Goal: Transaction & Acquisition: Book appointment/travel/reservation

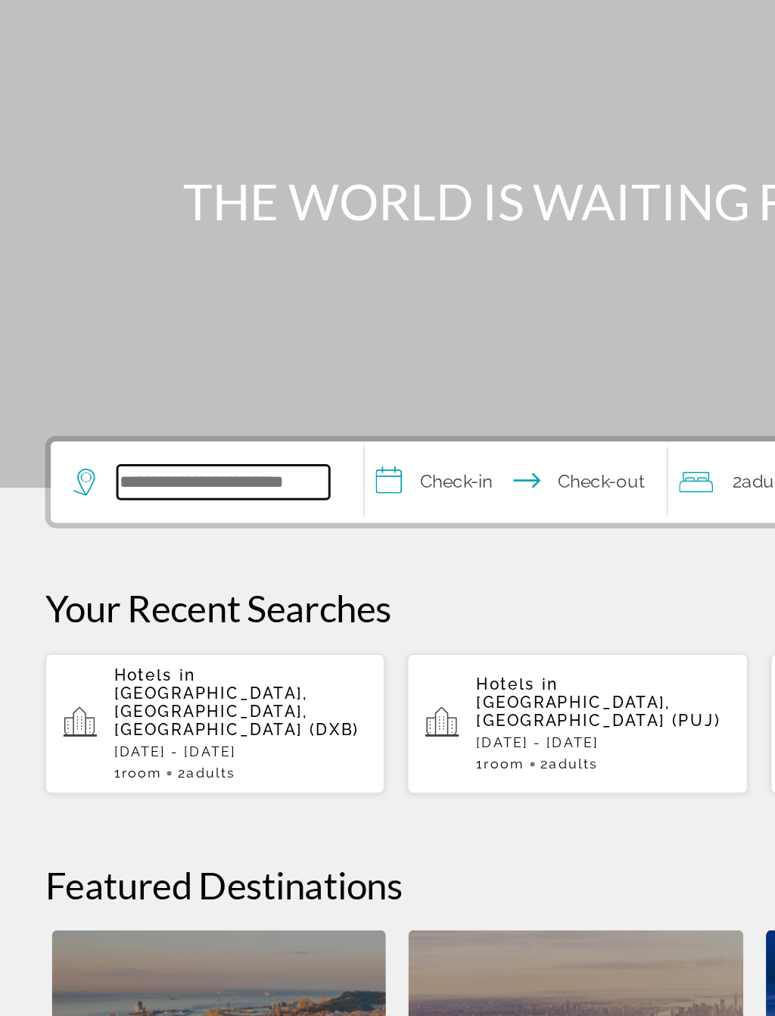
click at [167, 439] on input "Search hotel destination" at bounding box center [150, 450] width 142 height 23
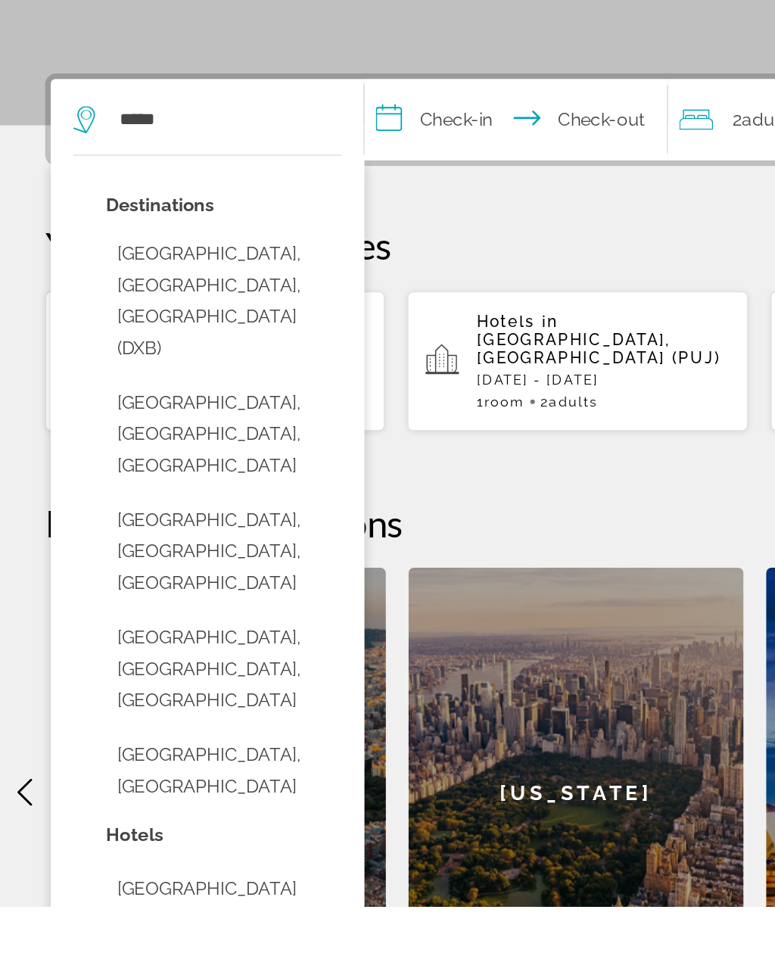
click at [179, 526] on button "[GEOGRAPHIC_DATA], [GEOGRAPHIC_DATA], [GEOGRAPHIC_DATA] (DXB)" at bounding box center [150, 572] width 158 height 92
type input "**********"
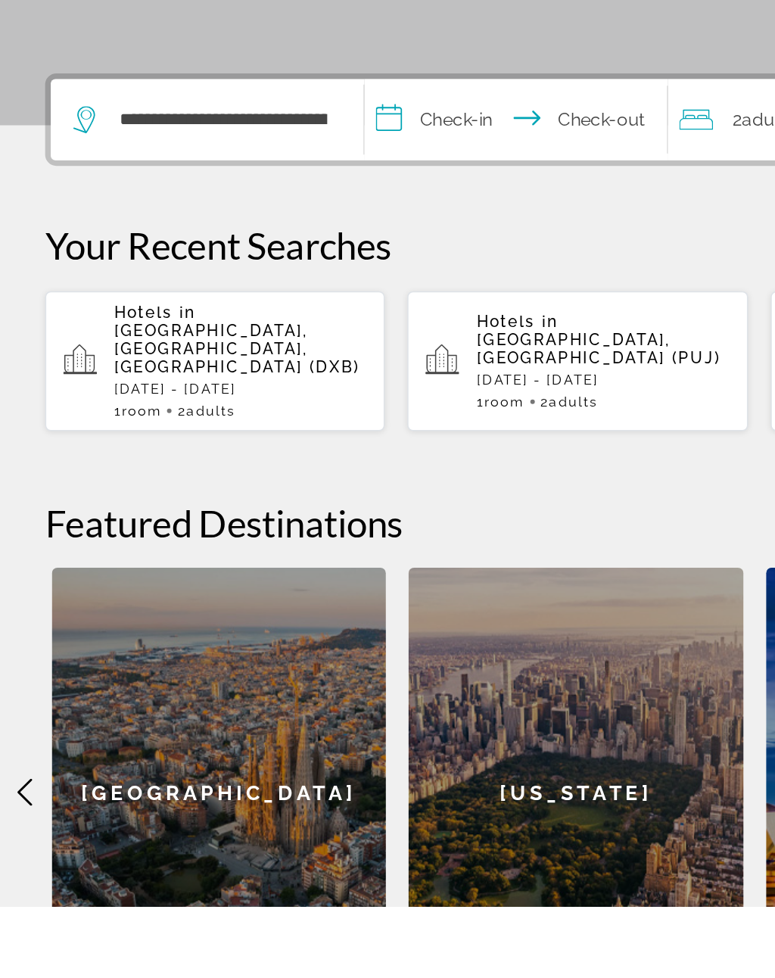
click at [306, 423] on input "**********" at bounding box center [349, 452] width 209 height 59
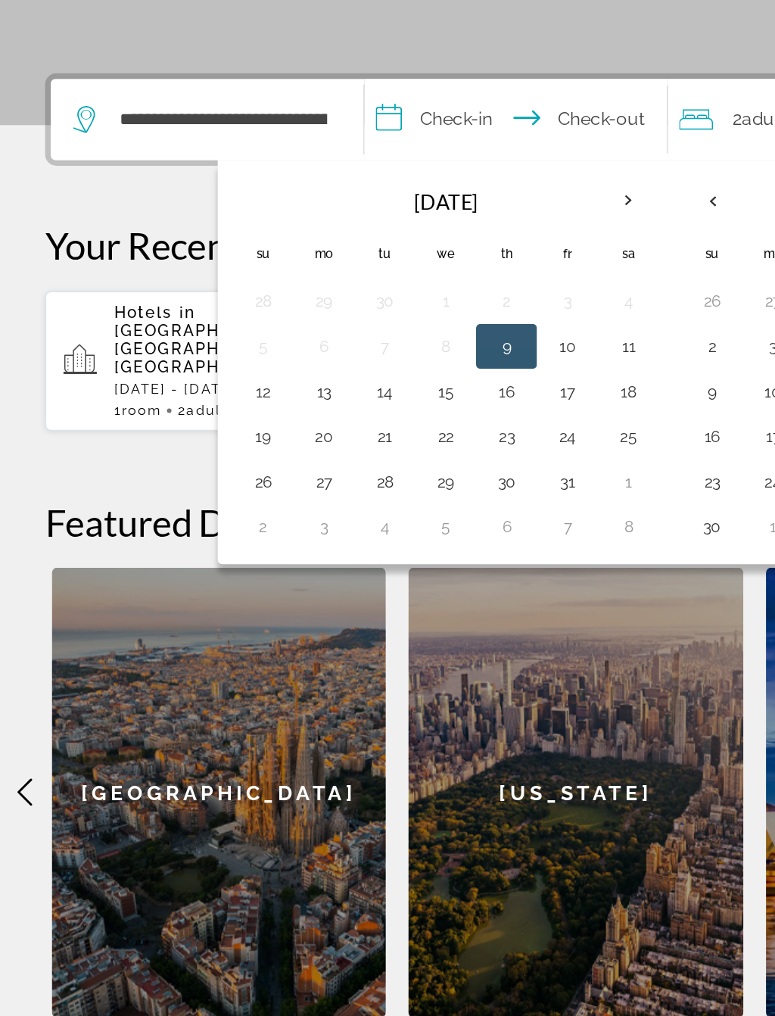
scroll to position [163, 0]
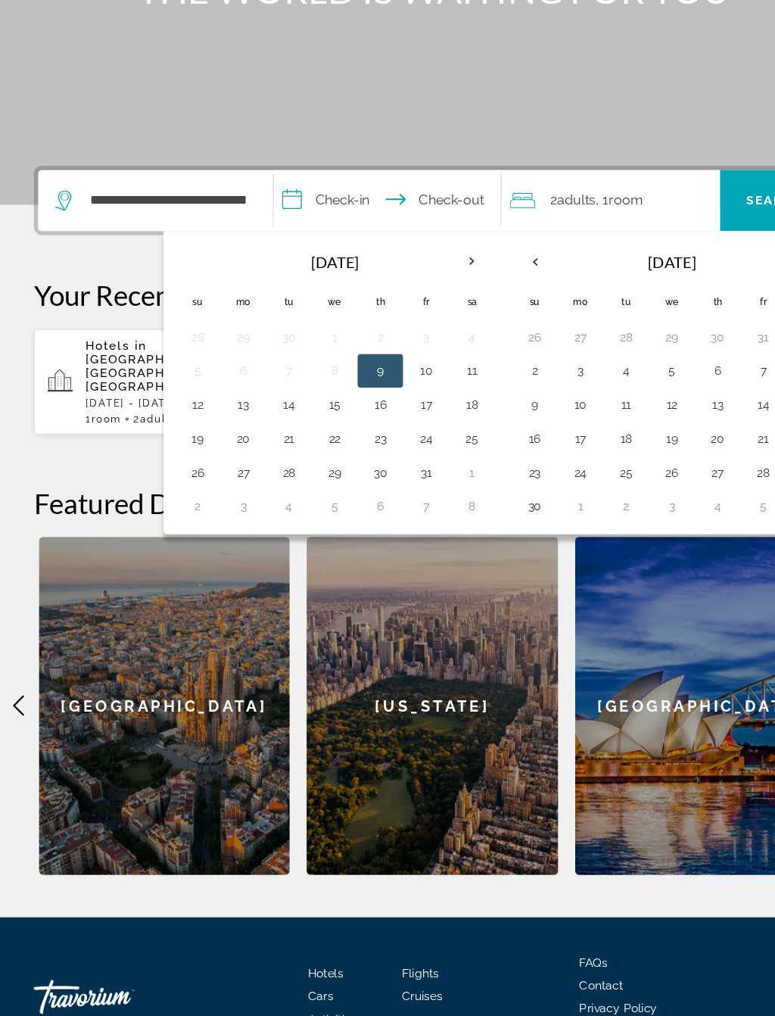
click at [385, 520] on button "31" at bounding box center [381, 530] width 24 height 21
click at [380, 550] on button "7" at bounding box center [381, 560] width 24 height 21
type input "**********"
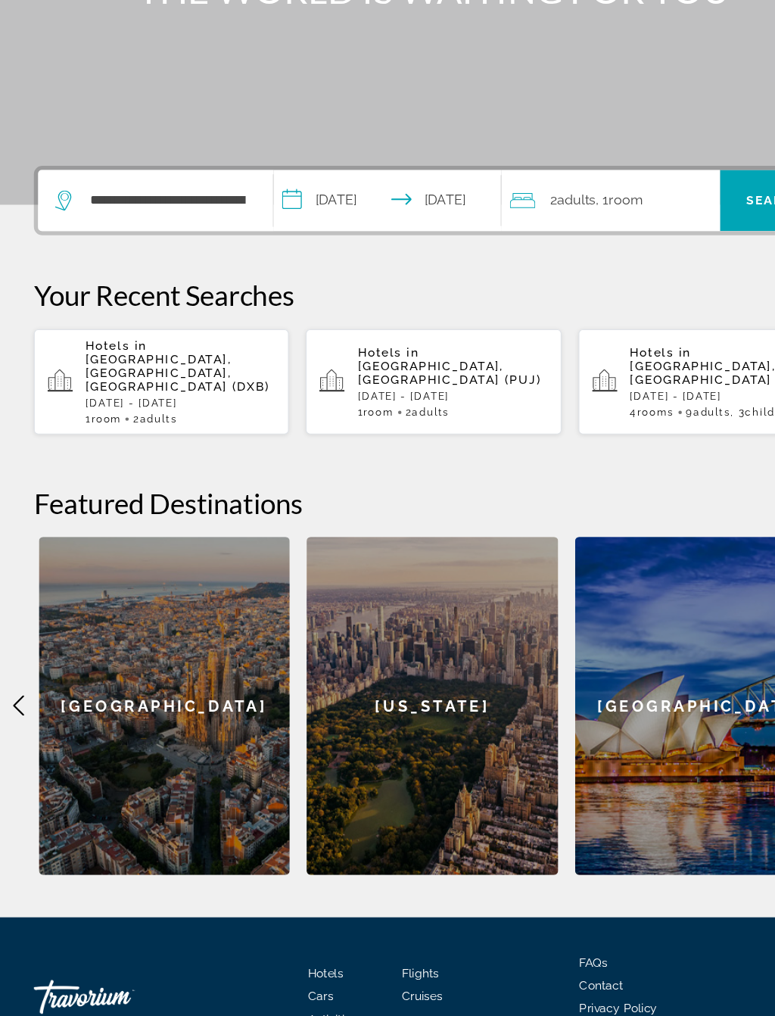
click at [669, 282] on span "Search" at bounding box center [692, 288] width 51 height 12
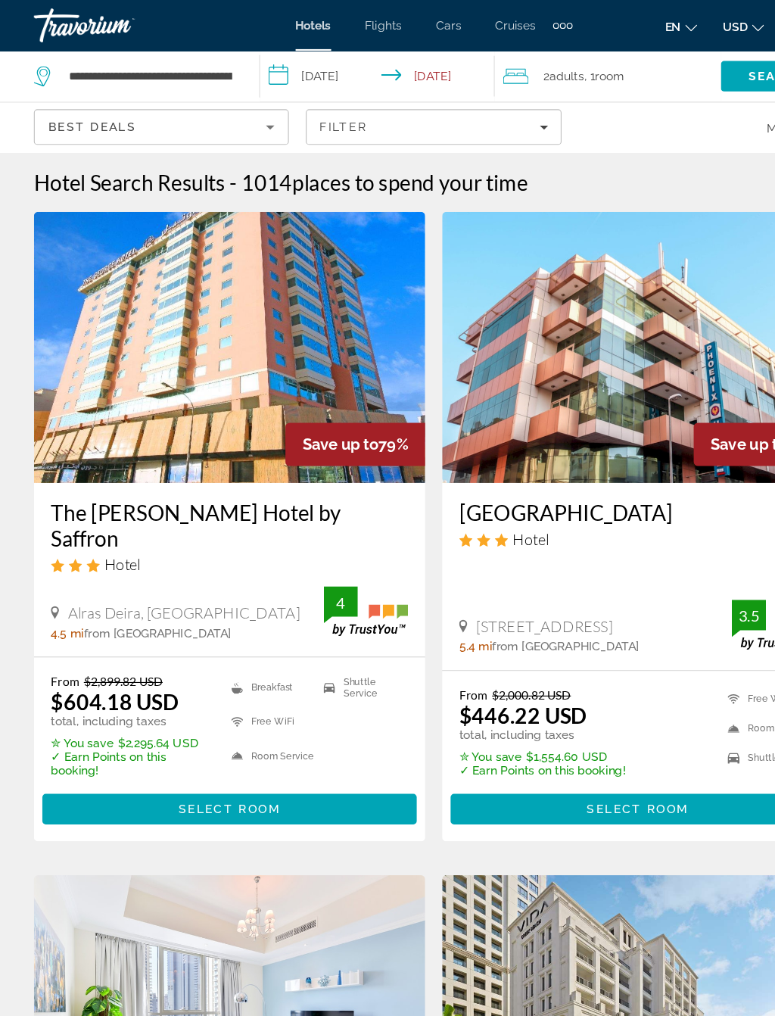
click at [303, 64] on input "**********" at bounding box center [340, 70] width 216 height 50
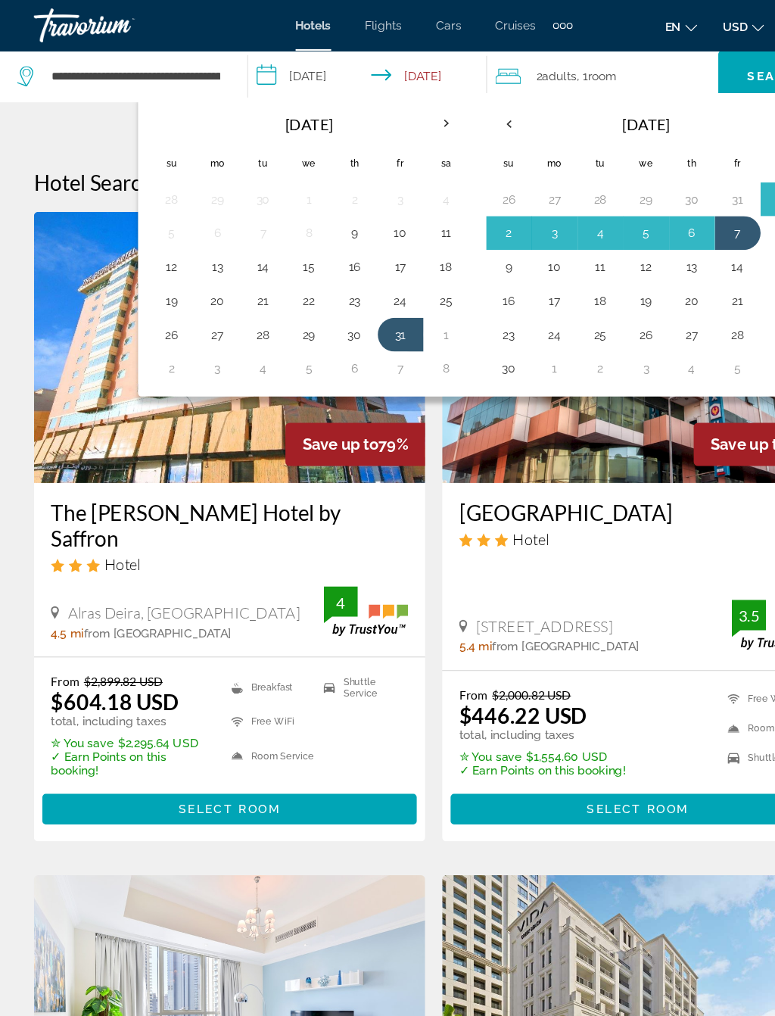
click at [398, 298] on button "1" at bounding box center [399, 298] width 24 height 21
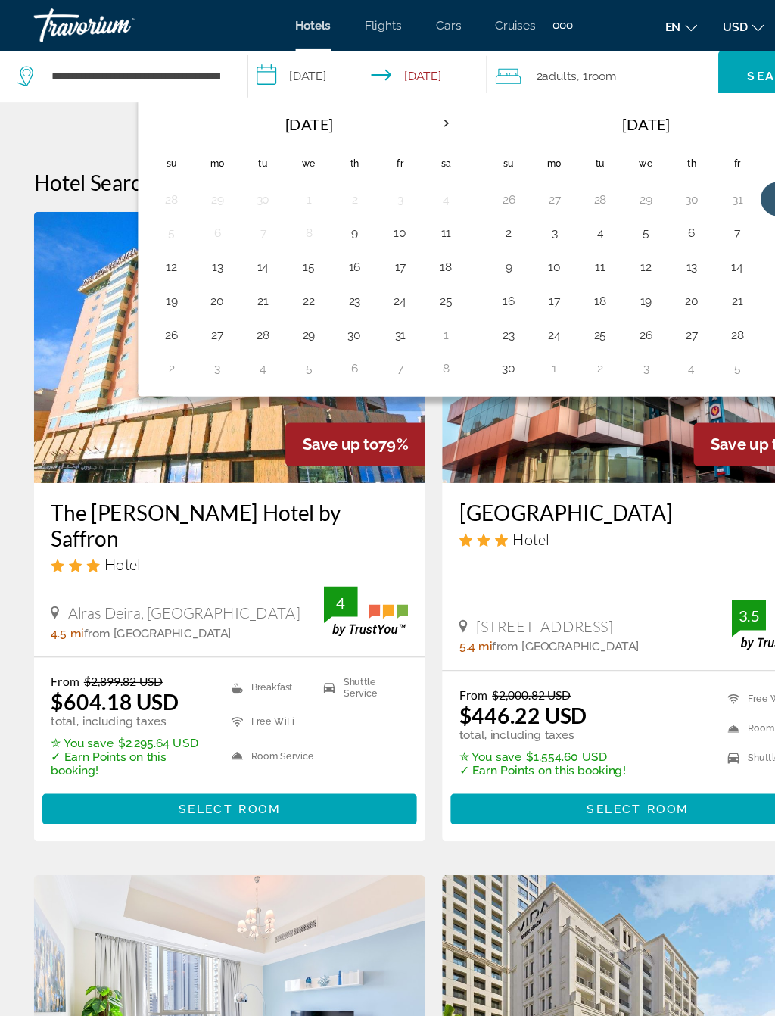
click at [401, 326] on button "8" at bounding box center [399, 329] width 24 height 21
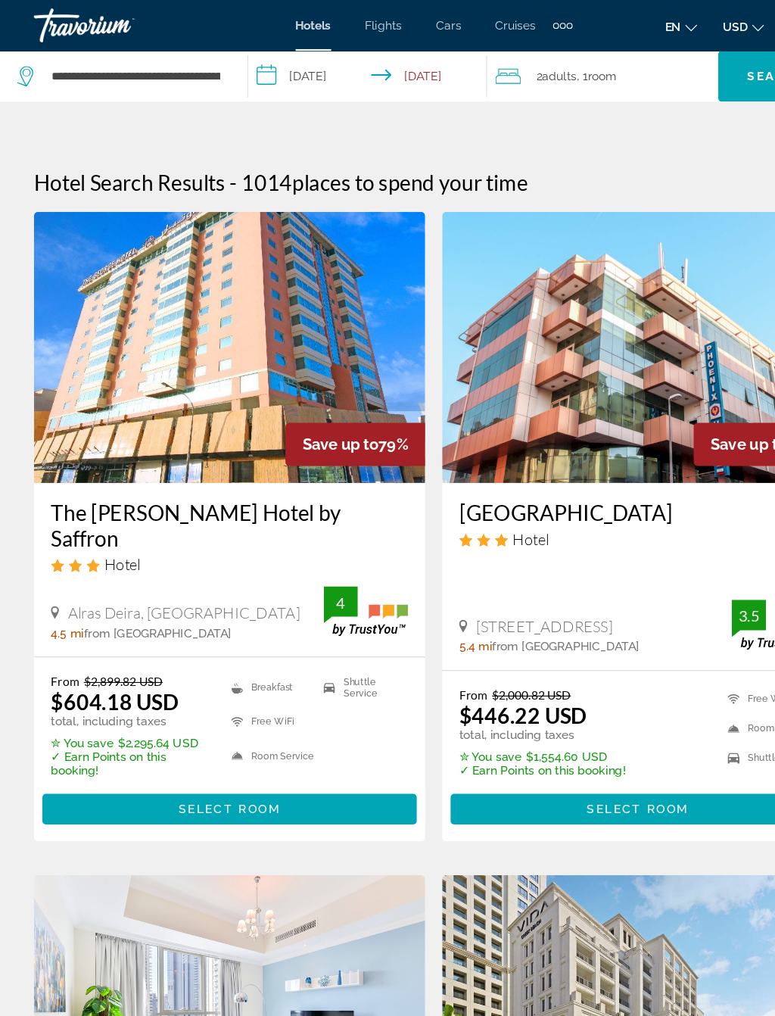
type input "**********"
click at [660, 80] on span "Search" at bounding box center [693, 68] width 103 height 36
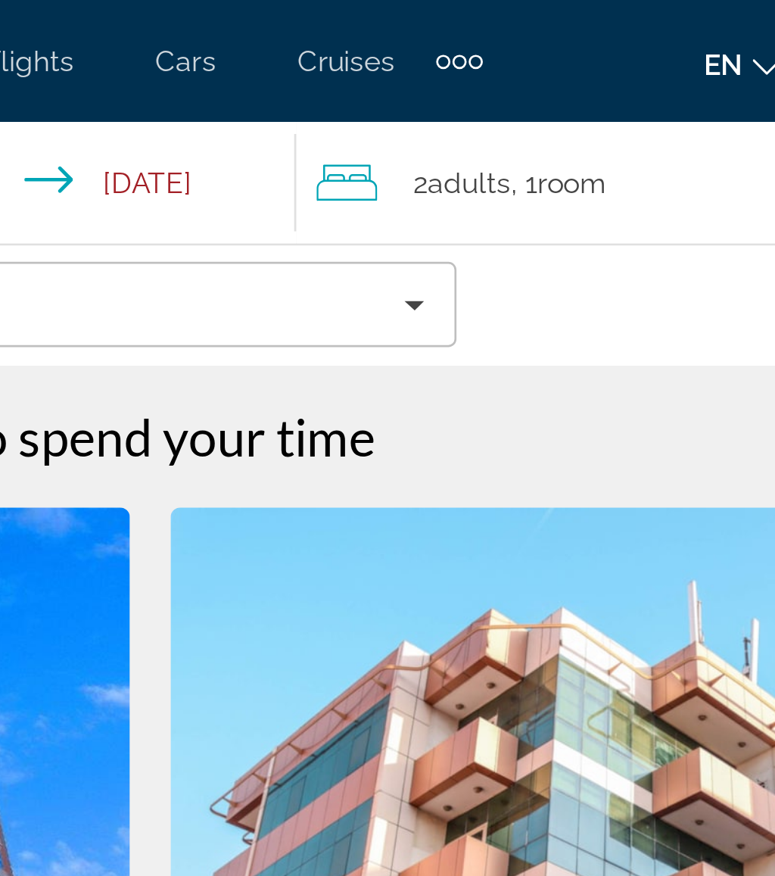
click at [450, 64] on div "2 Adult Adults , 1 Room rooms" at bounding box center [547, 68] width 195 height 21
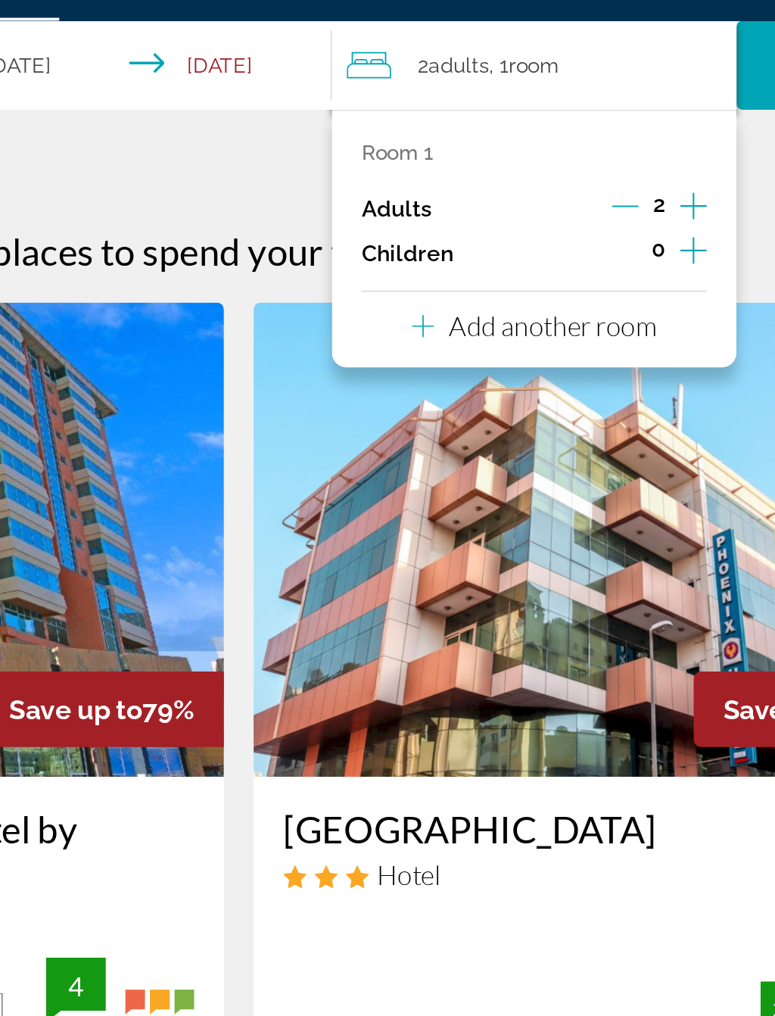
click at [495, 193] on p "Add another room" at bounding box center [548, 201] width 106 height 17
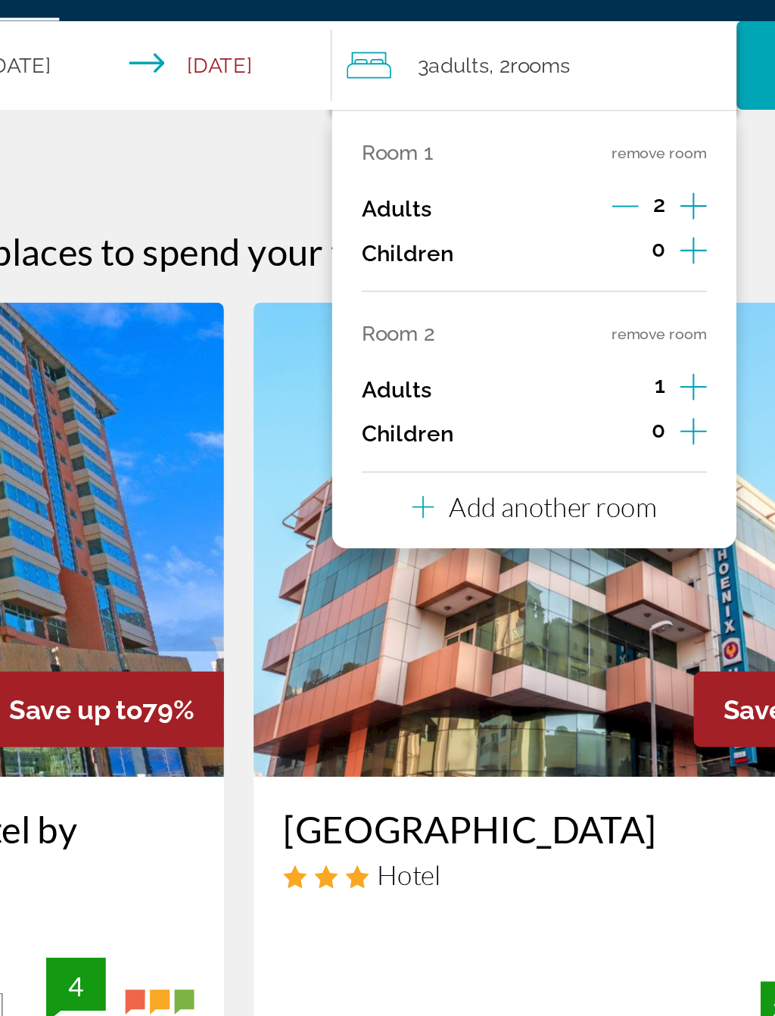
click at [495, 285] on p "Add another room" at bounding box center [548, 293] width 106 height 17
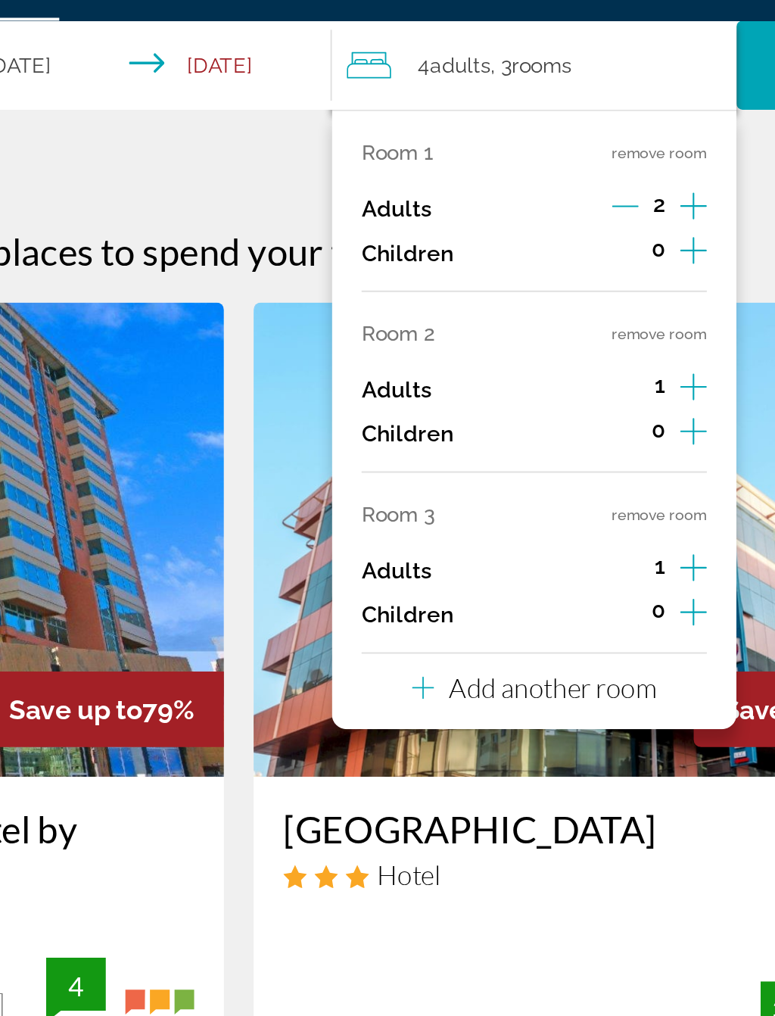
click at [476, 369] on button "Add another room" at bounding box center [538, 384] width 125 height 31
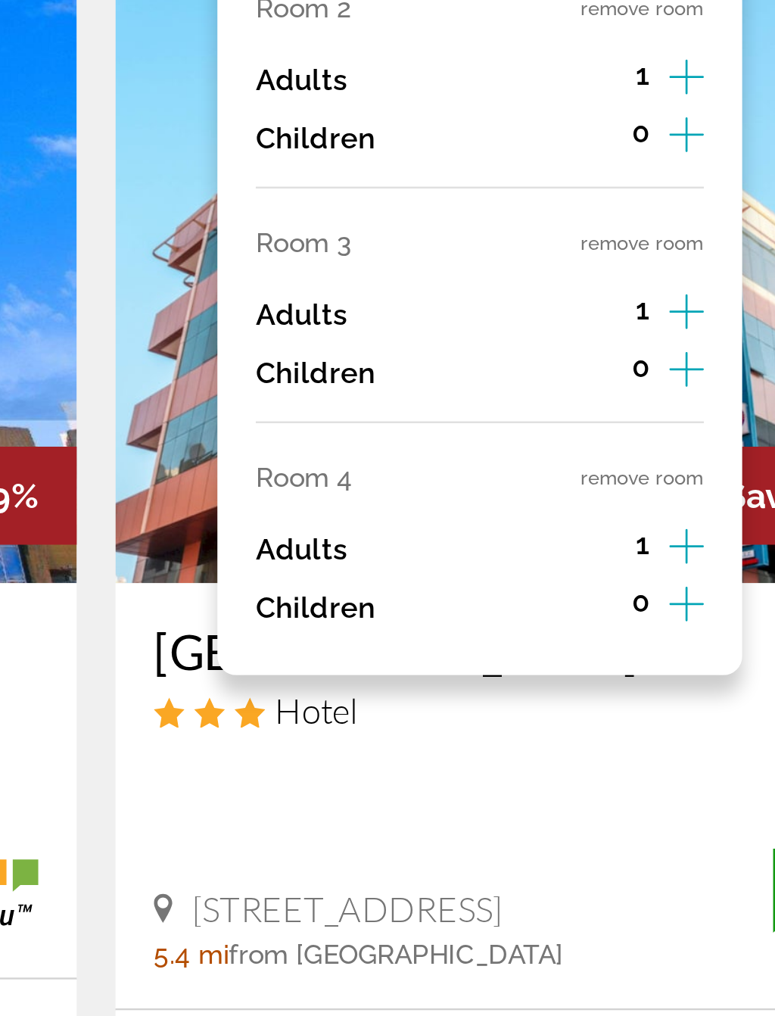
click at [578, 385] on button "remove room" at bounding box center [602, 390] width 48 height 10
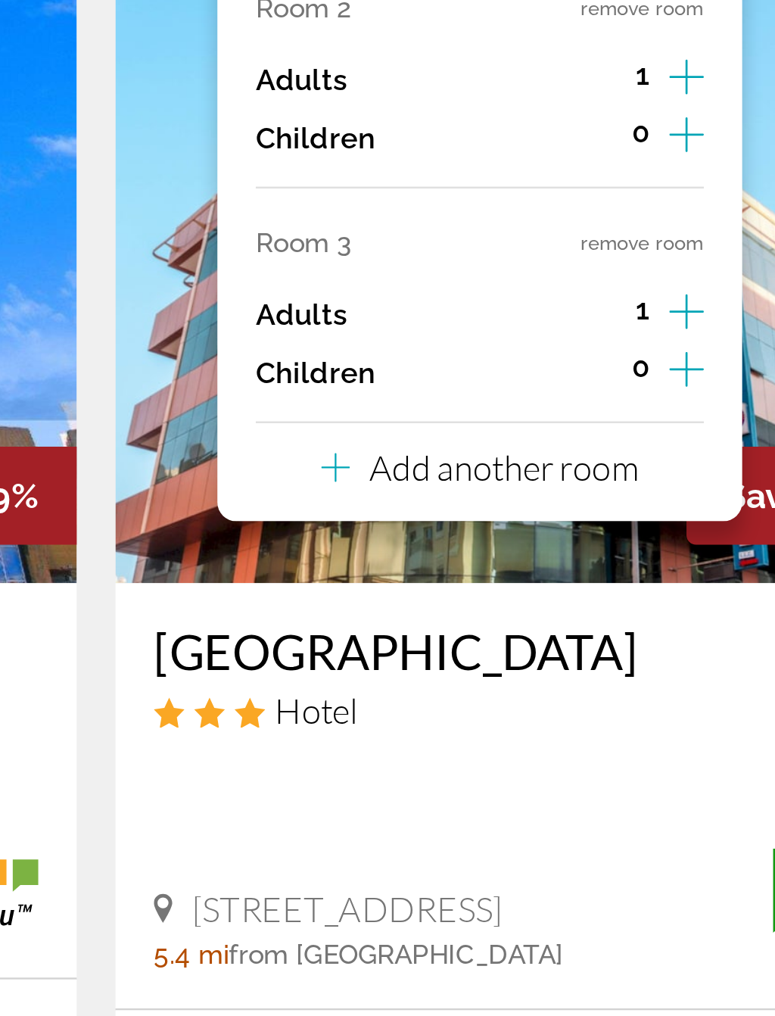
click at [578, 293] on button "remove room" at bounding box center [602, 298] width 48 height 10
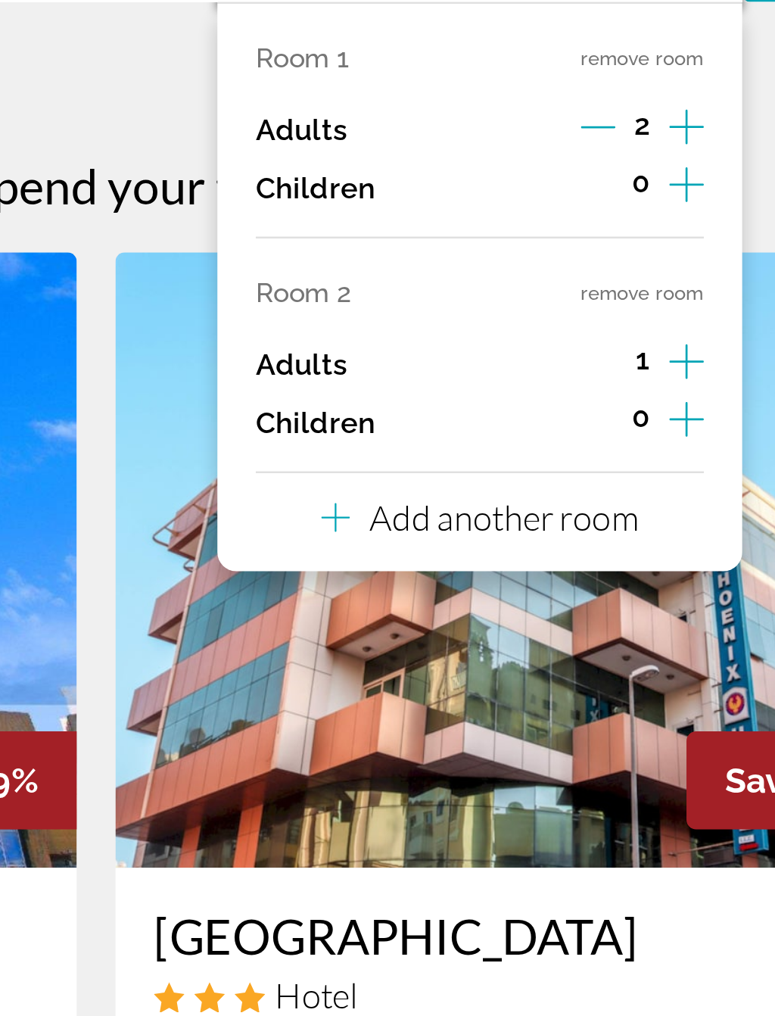
click at [578, 201] on button "remove room" at bounding box center [602, 206] width 48 height 10
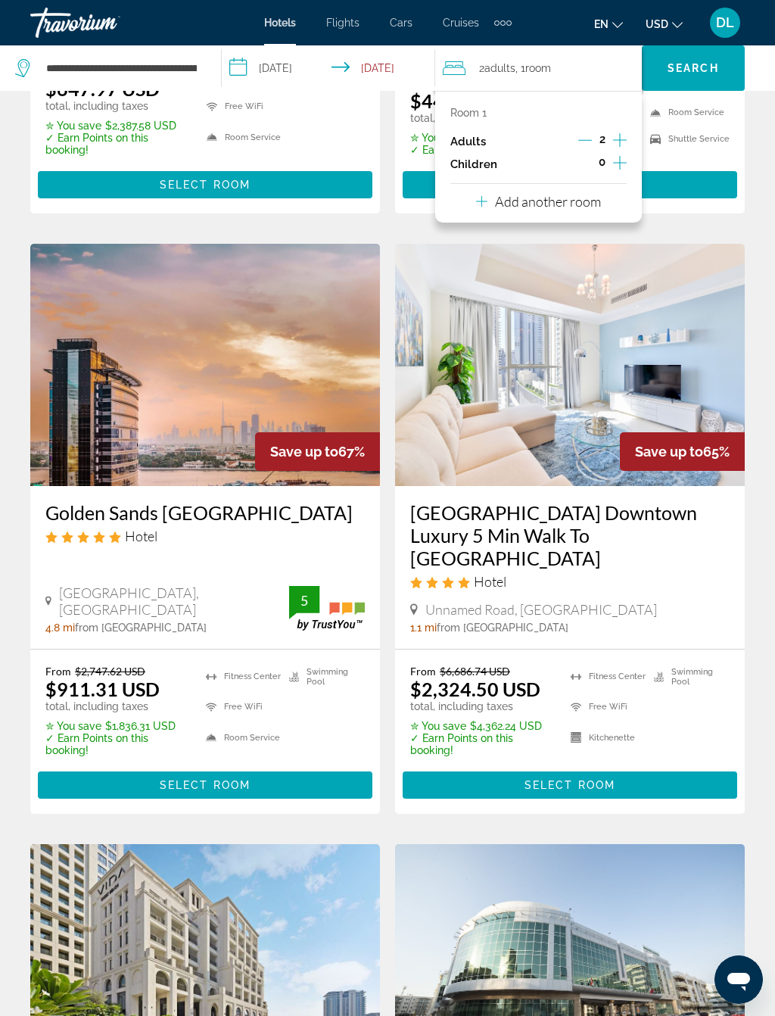
scroll to position [541, 0]
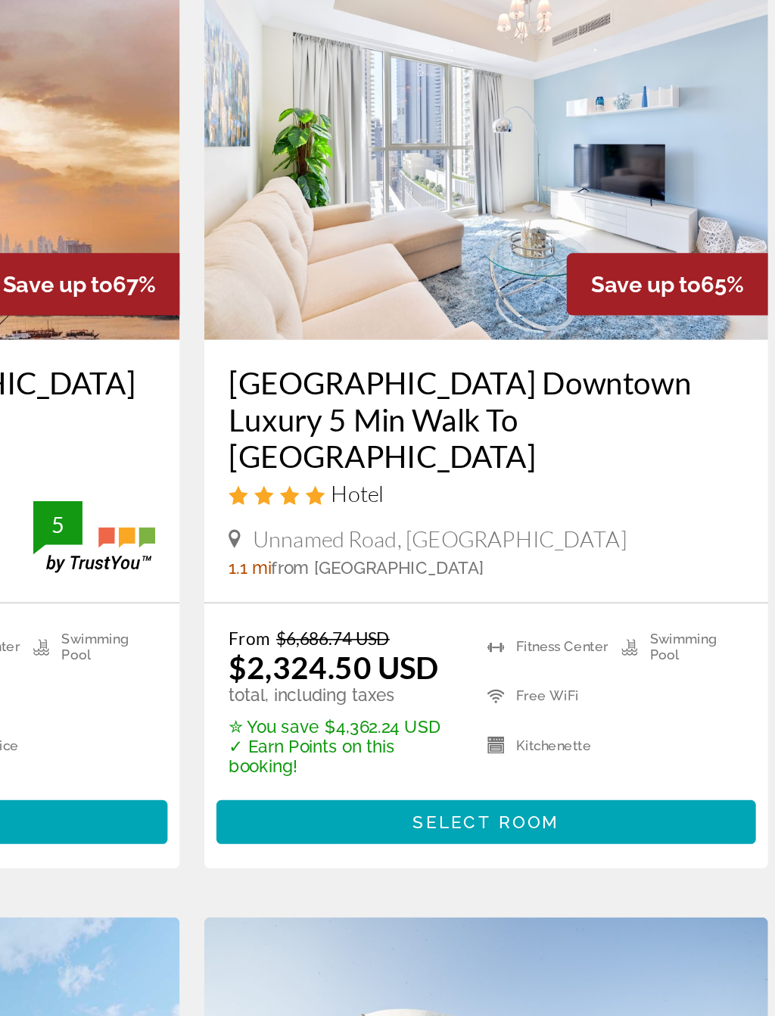
click at [403, 764] on span "Main content" at bounding box center [570, 782] width 335 height 36
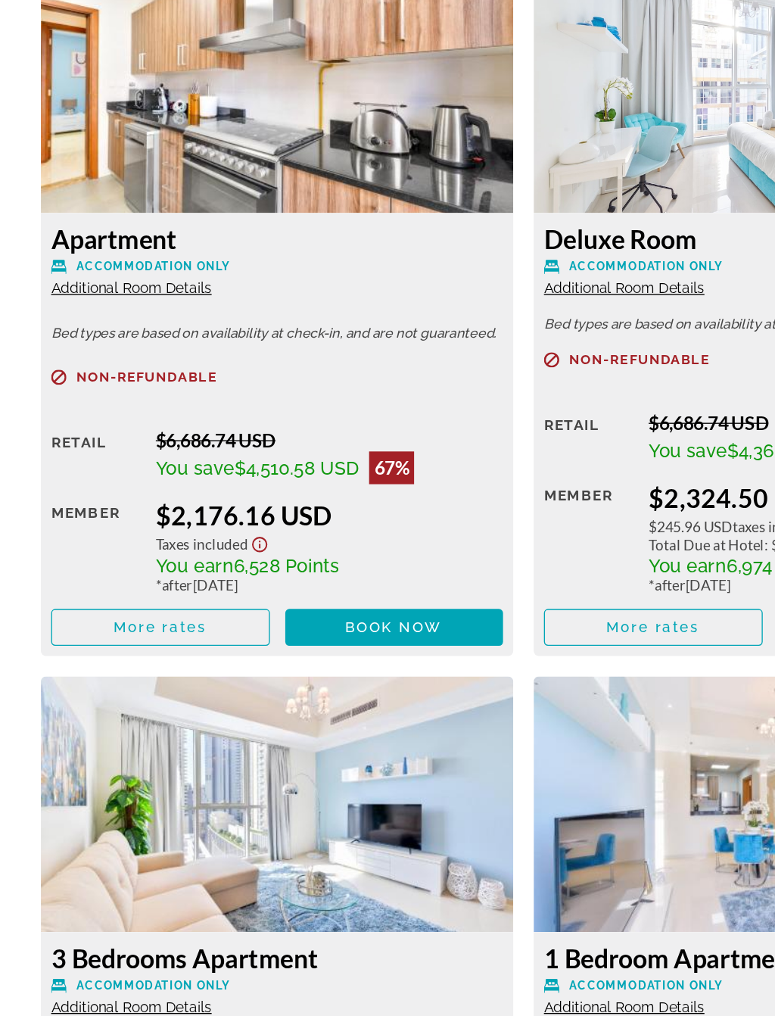
scroll to position [2452, 0]
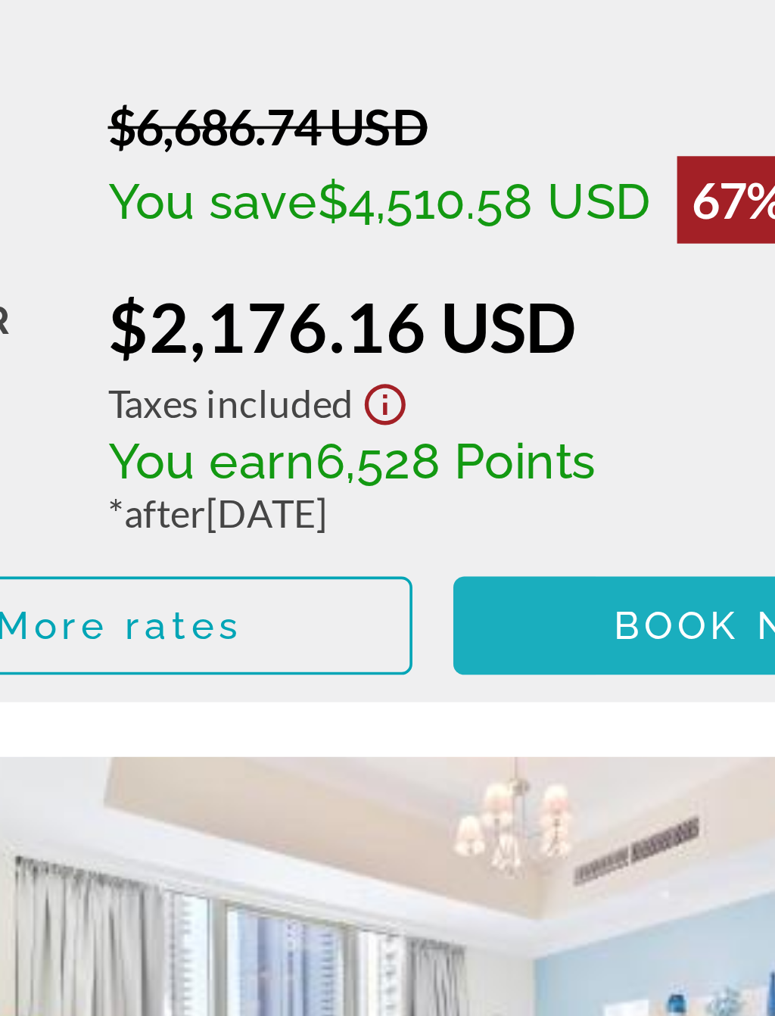
click at [256, 641] on span "Book now" at bounding box center [292, 647] width 72 height 12
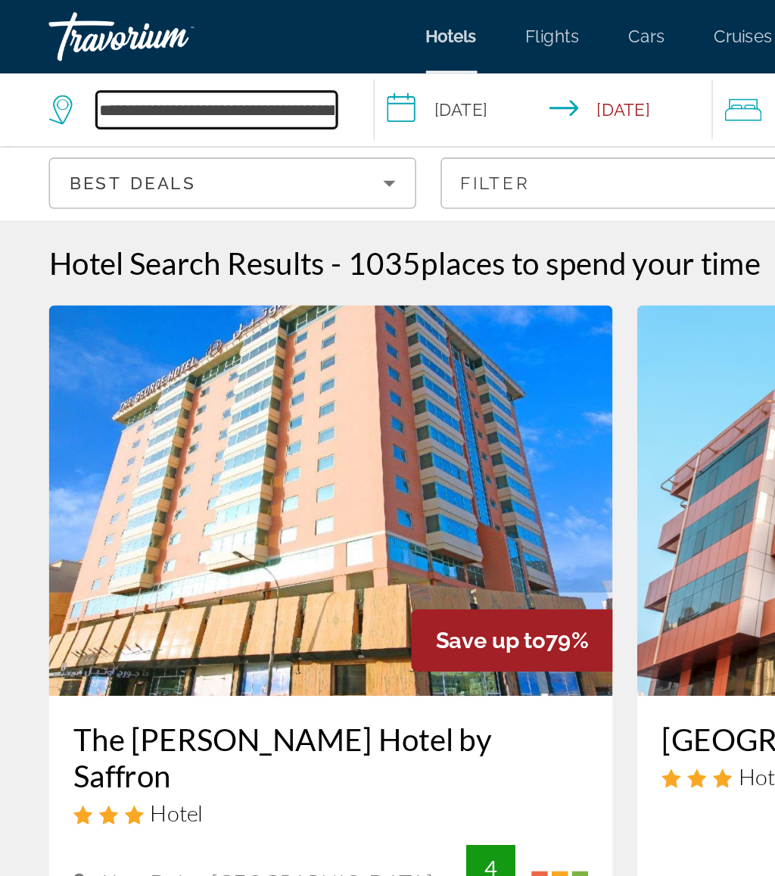
click at [197, 65] on input "**********" at bounding box center [134, 68] width 149 height 23
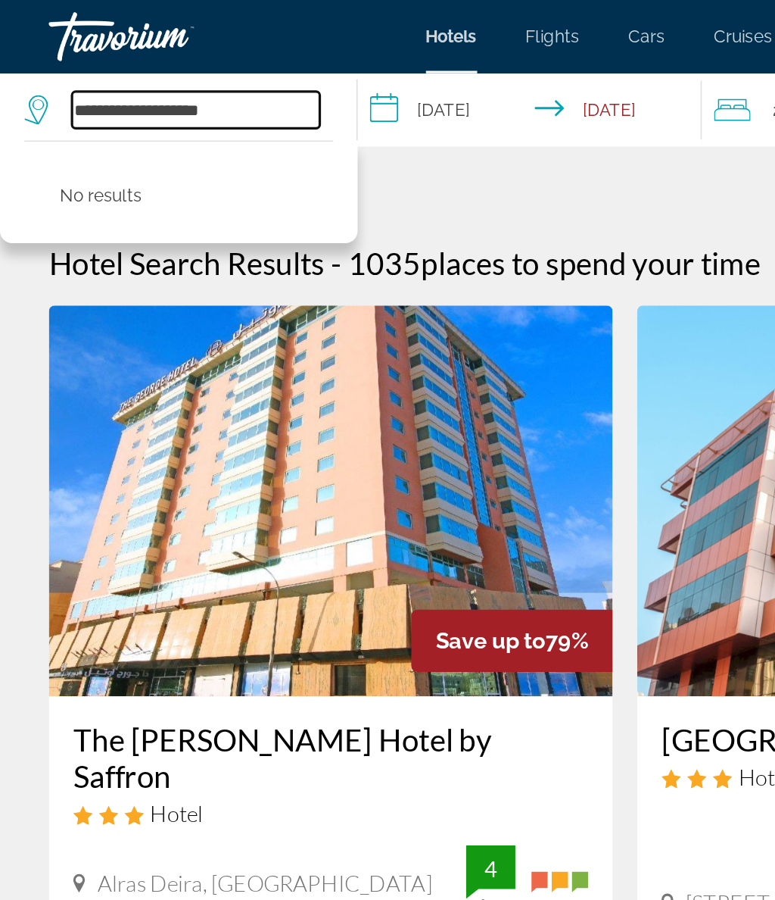
click at [176, 74] on input "**********" at bounding box center [122, 68] width 154 height 23
type input "*"
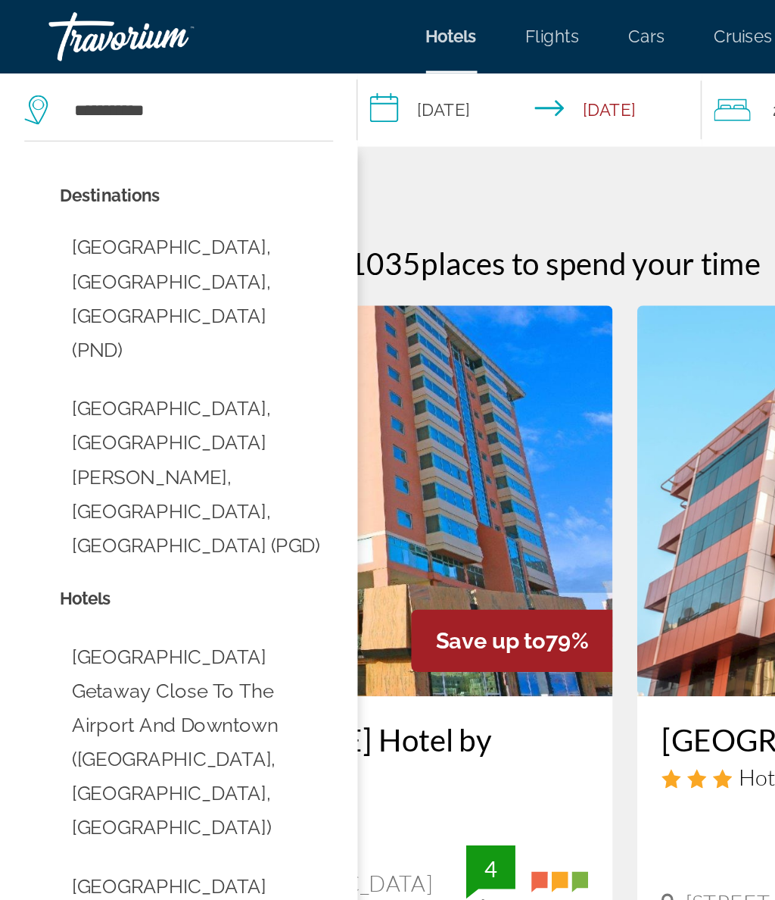
click at [161, 239] on button "[GEOGRAPHIC_DATA], [GEOGRAPHIC_DATA][PERSON_NAME], [GEOGRAPHIC_DATA], [GEOGRAPH…" at bounding box center [122, 296] width 170 height 114
type input "**********"
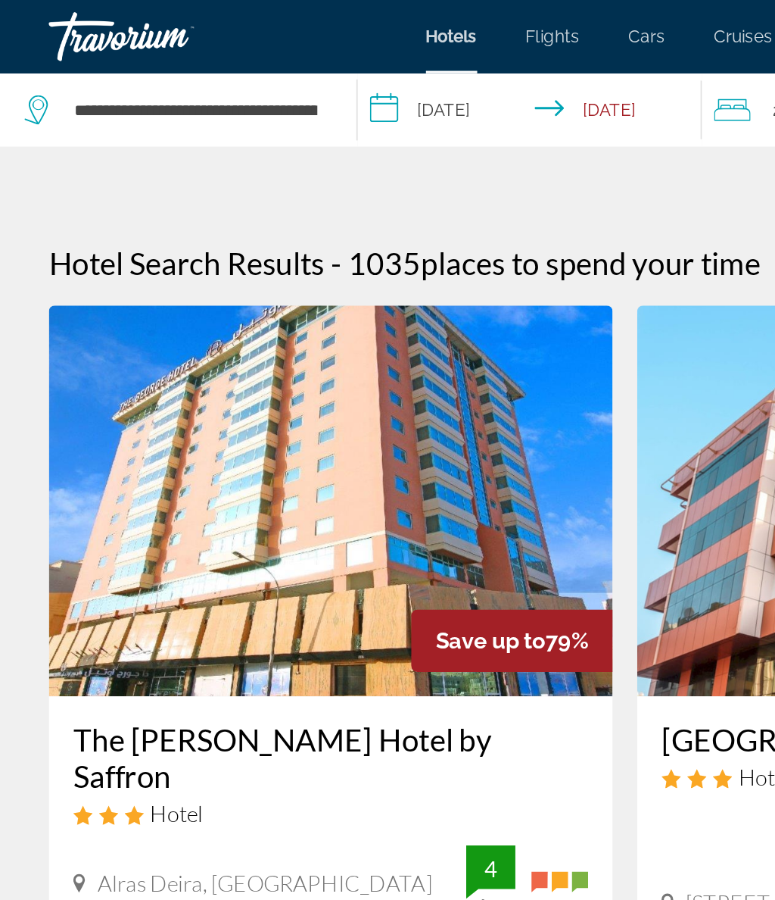
click at [291, 63] on input "**********" at bounding box center [332, 70] width 220 height 50
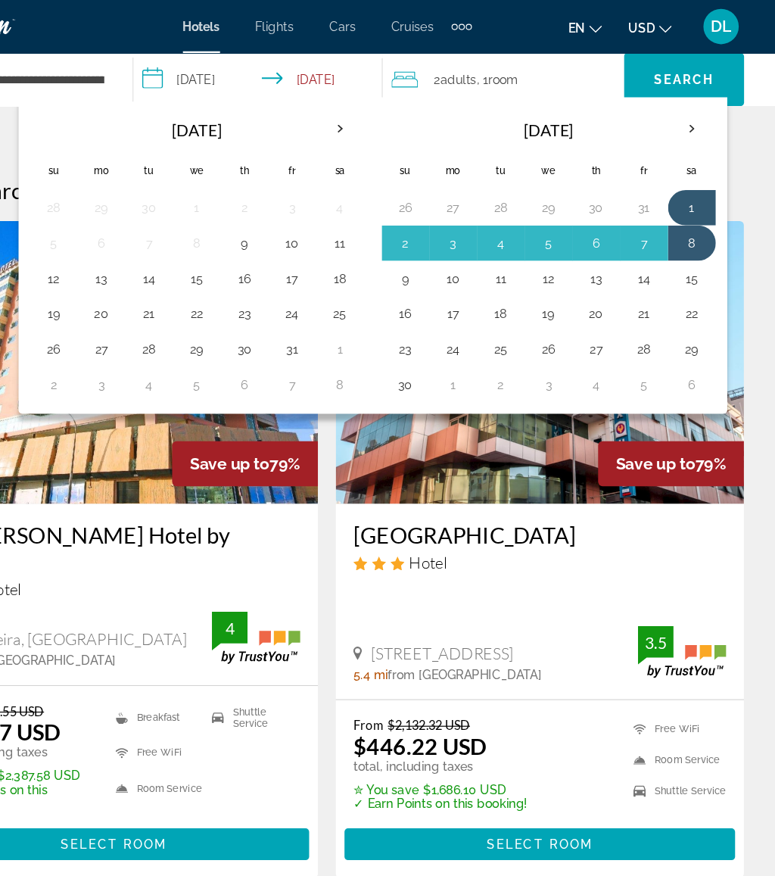
click at [346, 215] on button "10" at bounding box center [358, 208] width 24 height 21
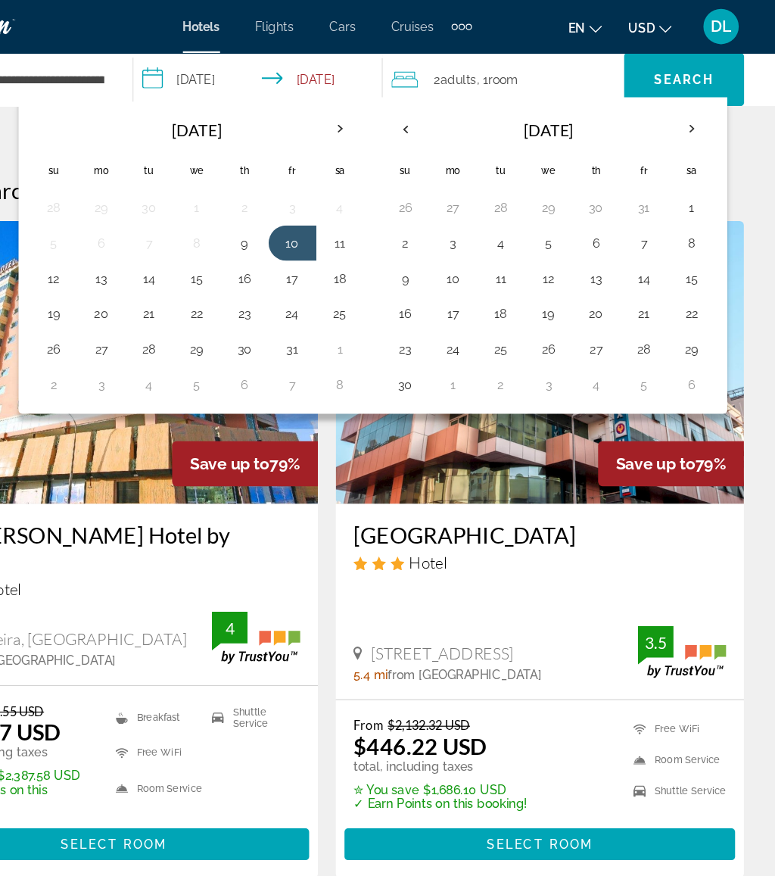
click at [142, 243] on button "12" at bounding box center [154, 238] width 24 height 21
type input "**********"
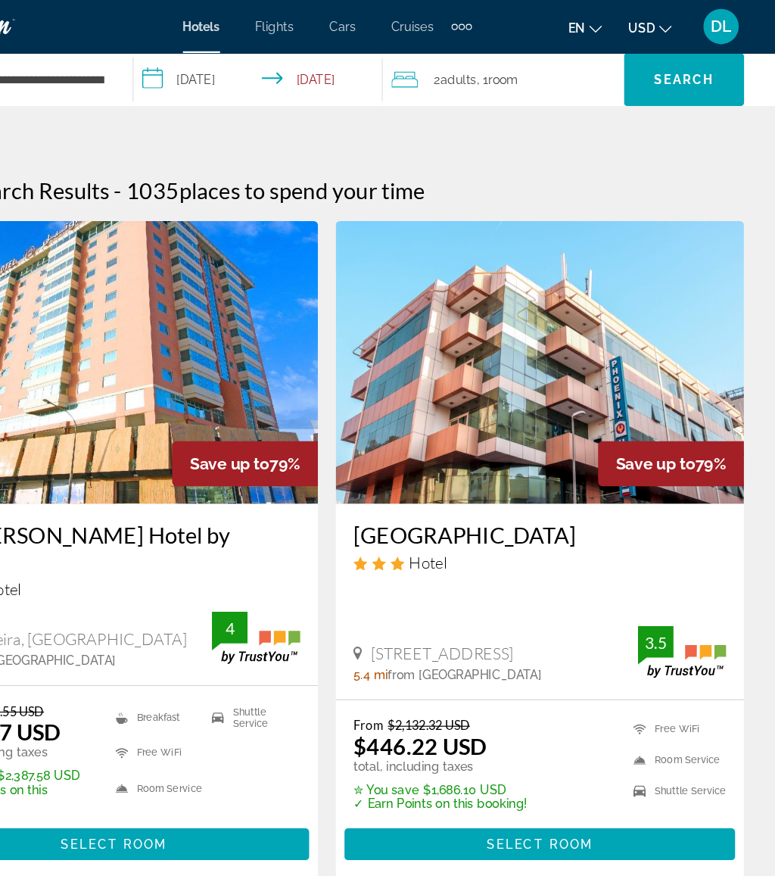
click at [668, 66] on span "Search" at bounding box center [693, 68] width 51 height 12
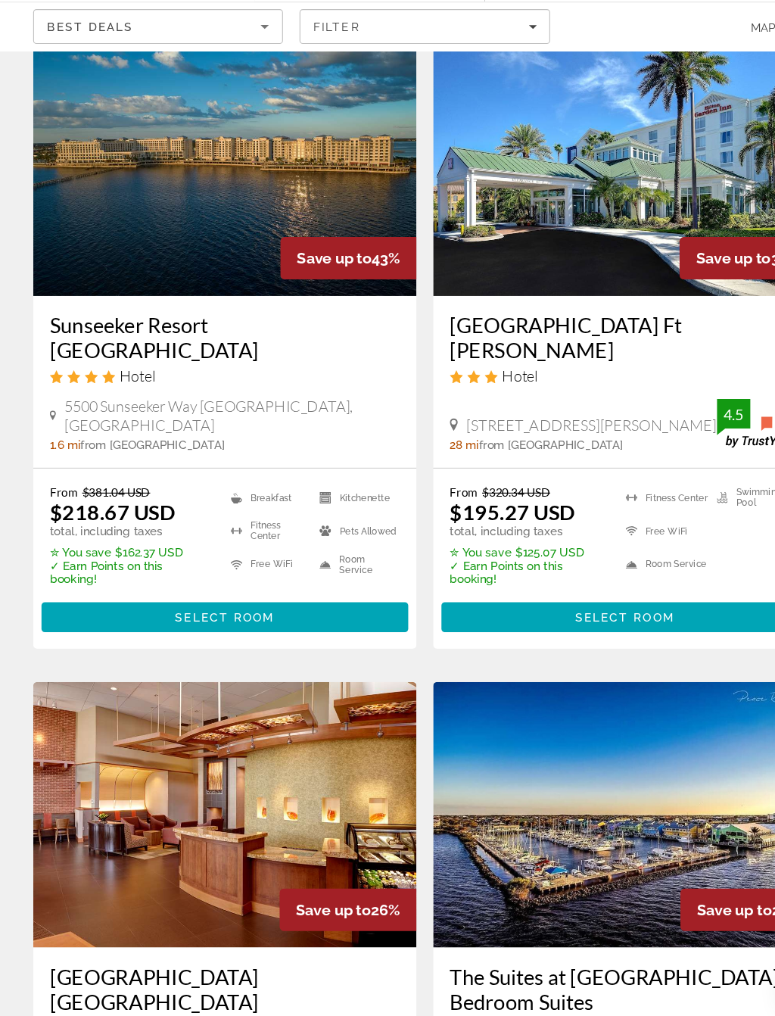
scroll to position [113, 0]
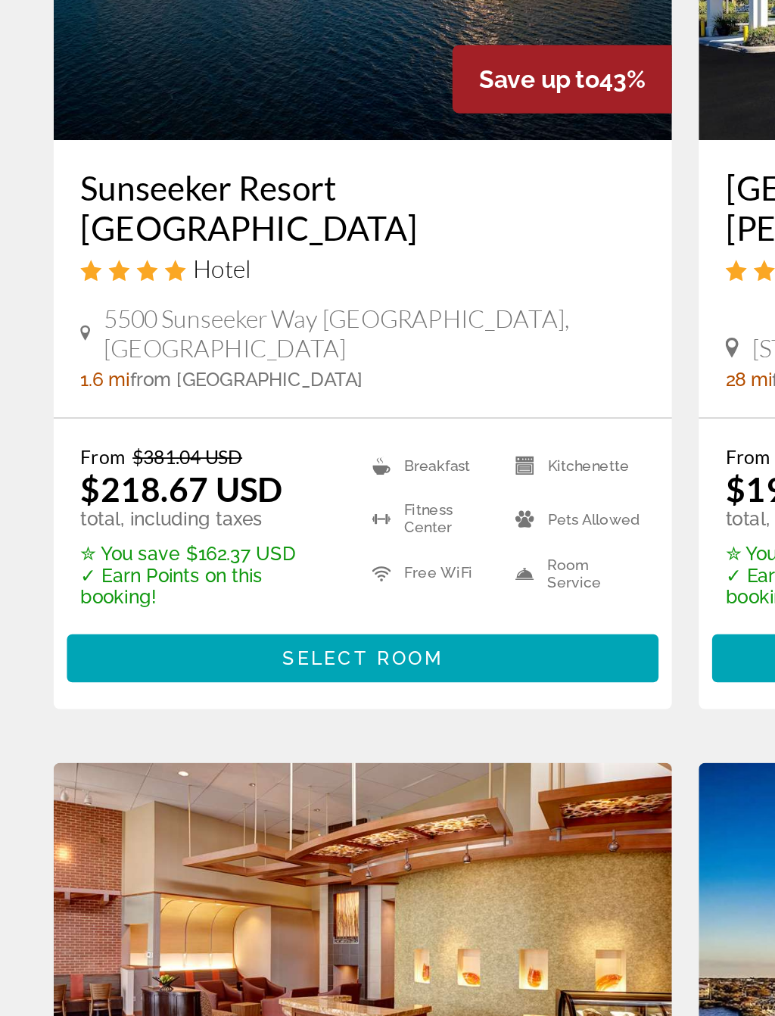
click at [241, 606] on span "Select Room" at bounding box center [205, 612] width 91 height 12
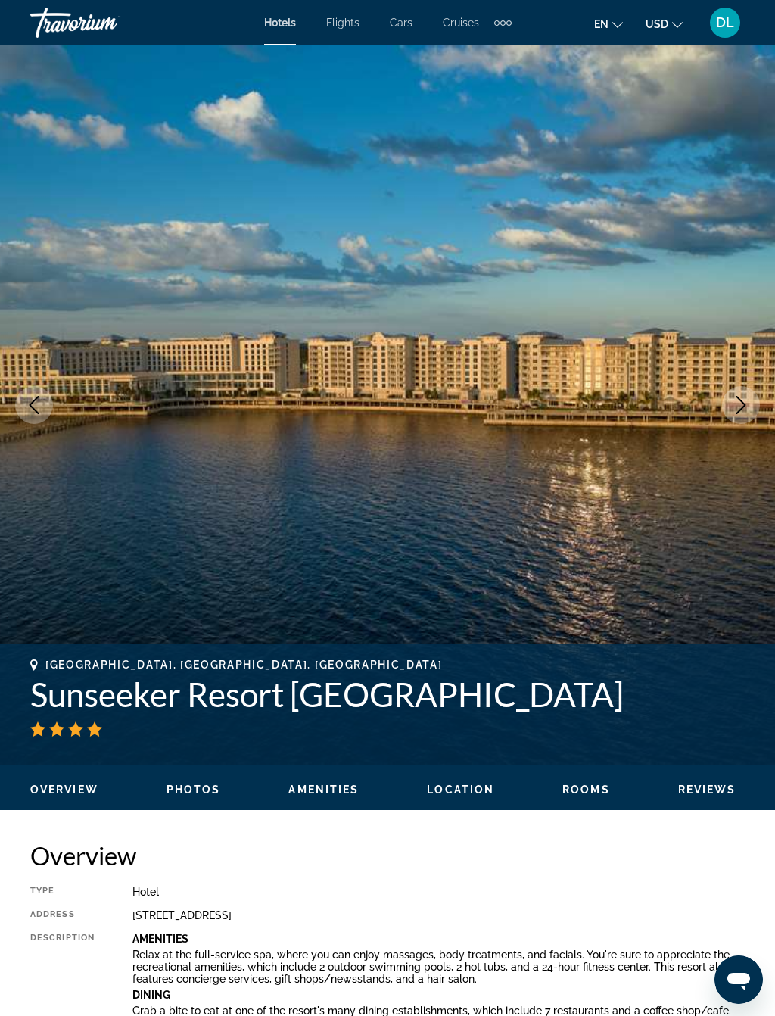
click at [741, 408] on icon "Next image" at bounding box center [741, 405] width 18 height 18
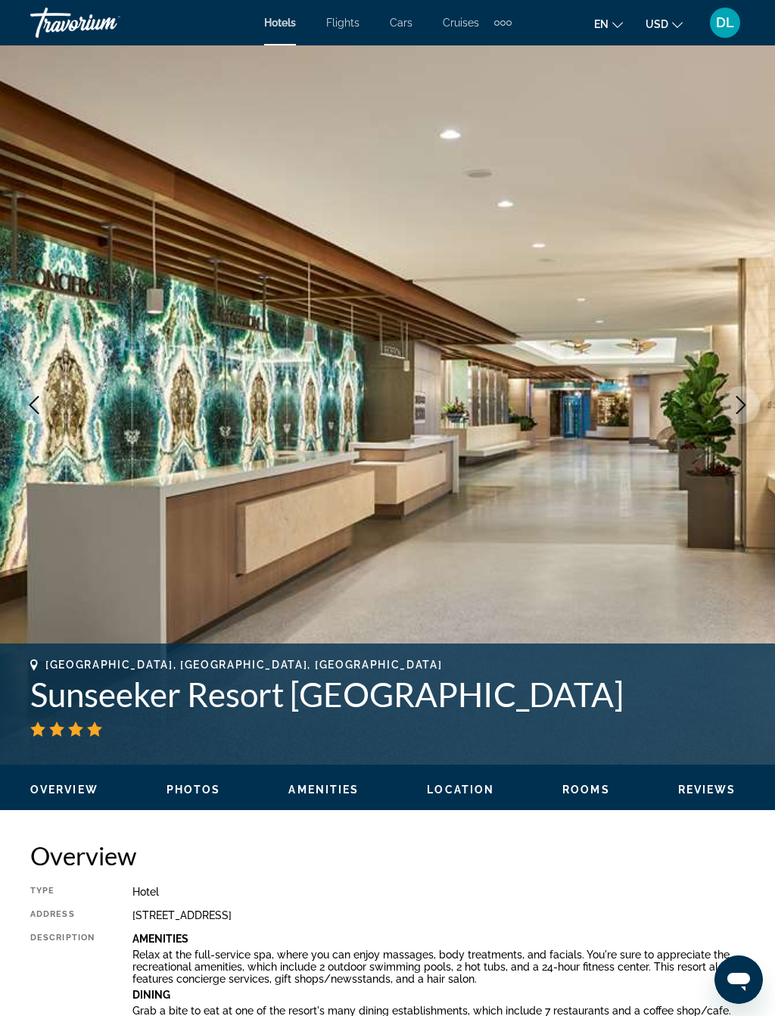
click at [747, 412] on icon "Next image" at bounding box center [741, 405] width 18 height 18
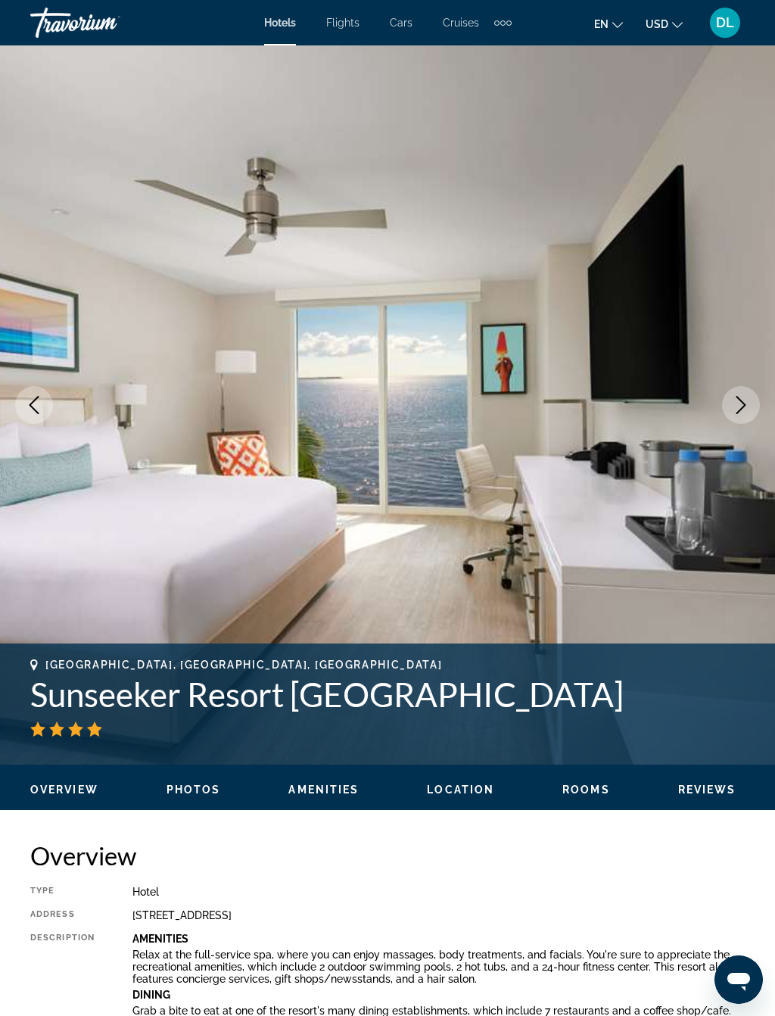
click at [747, 411] on icon "Next image" at bounding box center [741, 405] width 18 height 18
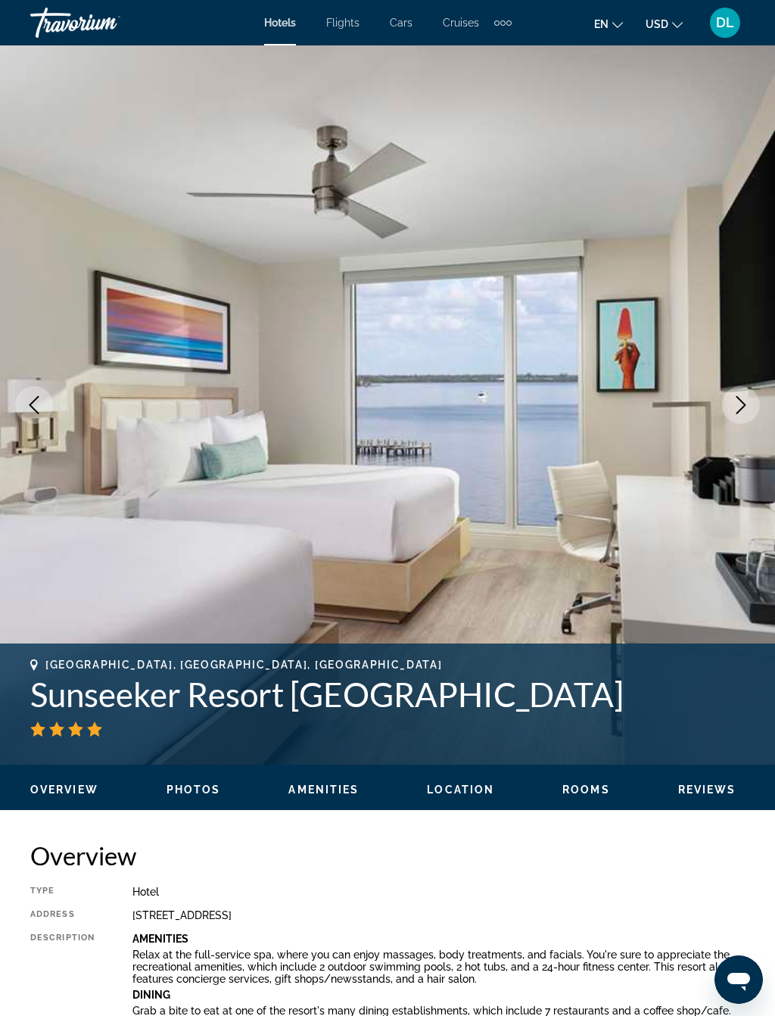
click at [741, 414] on button "Next image" at bounding box center [741, 405] width 38 height 38
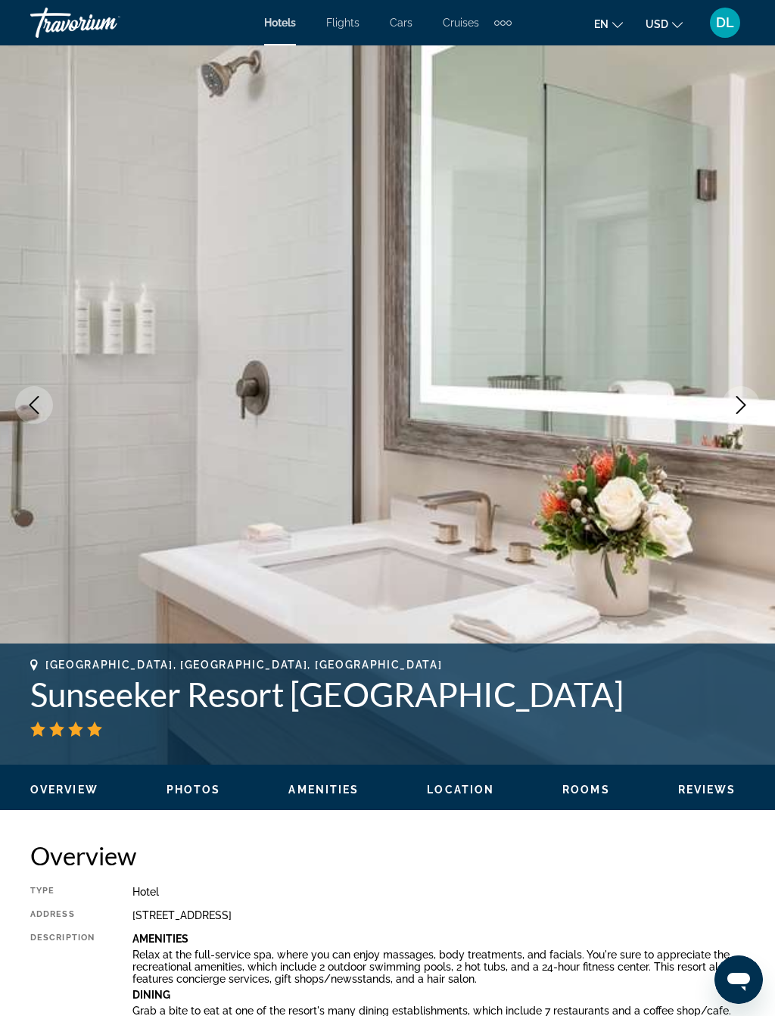
click at [745, 410] on icon "Next image" at bounding box center [741, 405] width 18 height 18
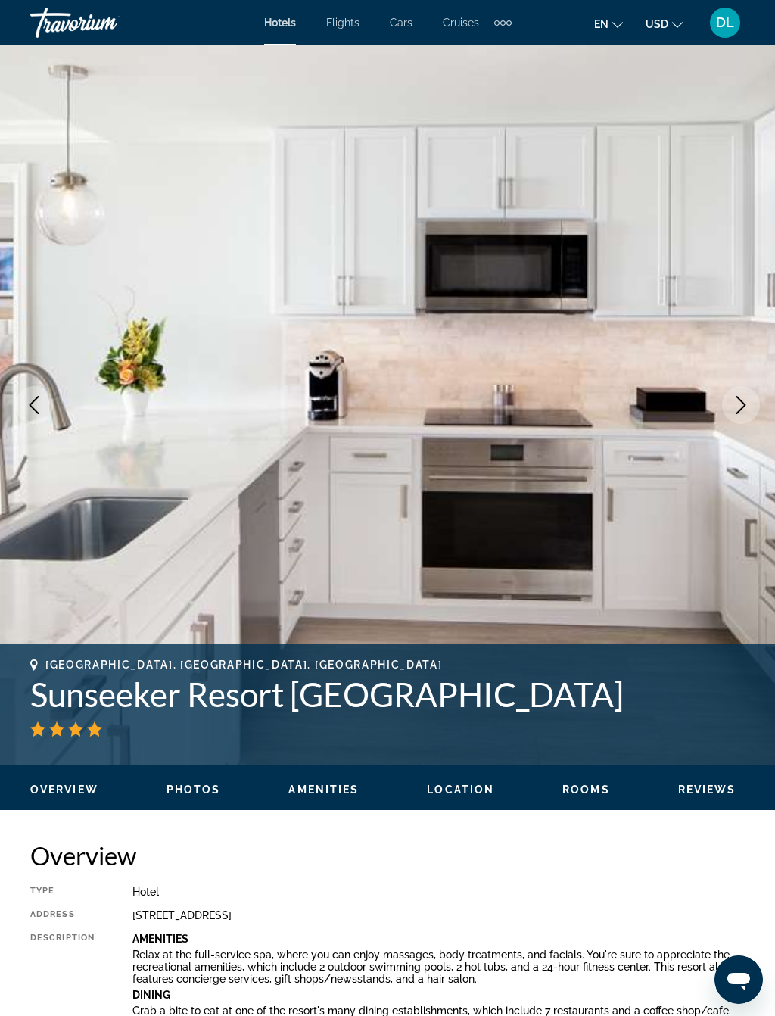
click at [741, 405] on icon "Next image" at bounding box center [741, 405] width 18 height 18
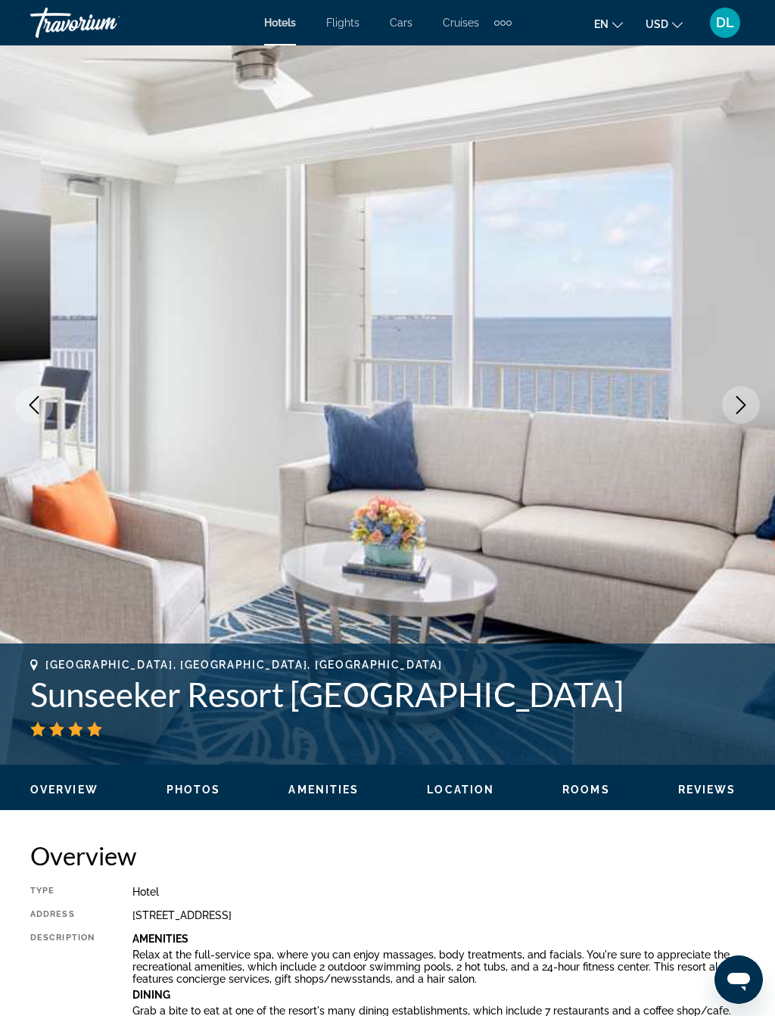
click at [748, 406] on icon "Next image" at bounding box center [741, 405] width 18 height 18
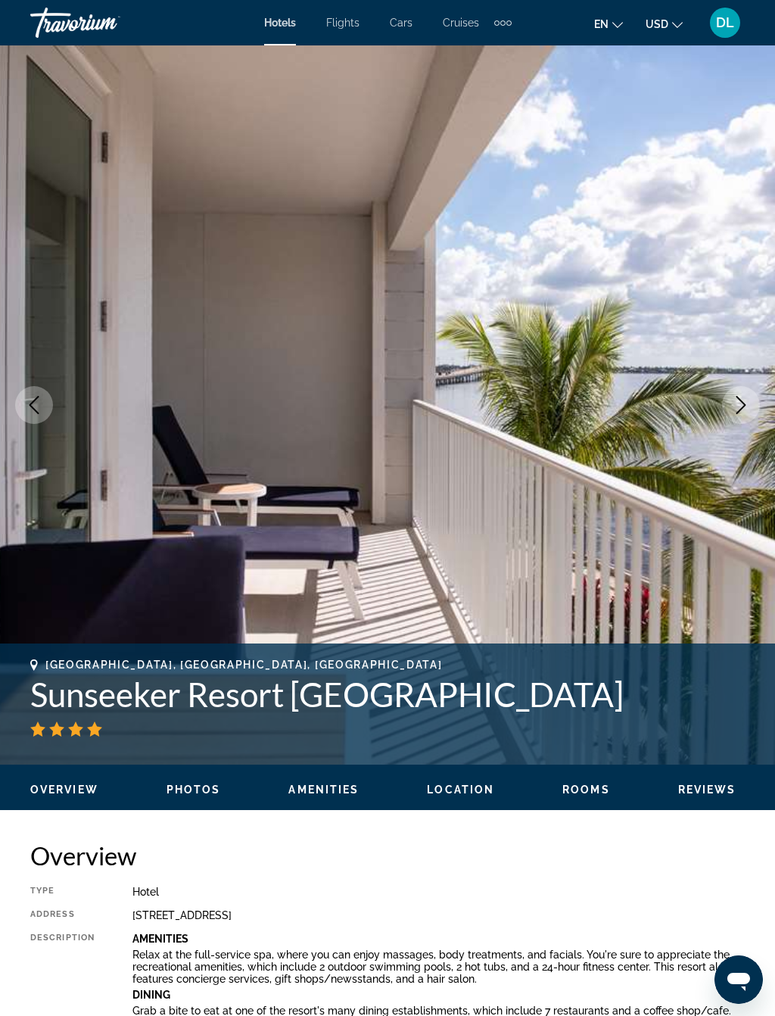
click at [746, 409] on icon "Next image" at bounding box center [741, 405] width 18 height 18
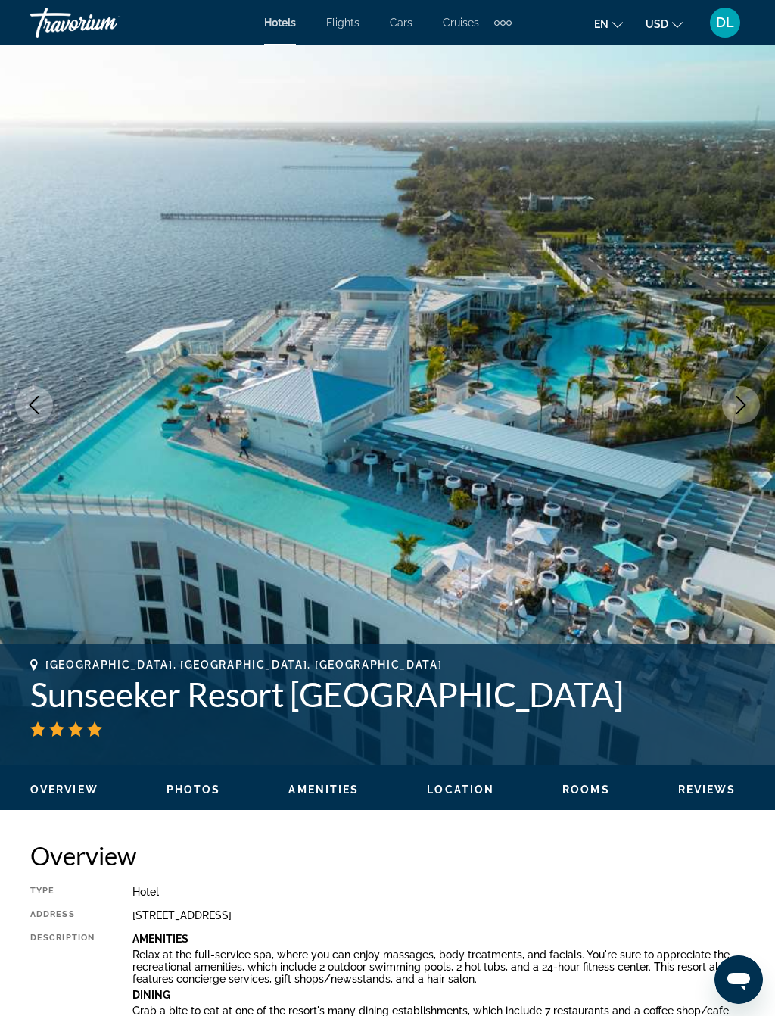
click at [727, 426] on img "Main content" at bounding box center [387, 404] width 775 height 719
click at [747, 398] on icon "Next image" at bounding box center [741, 405] width 18 height 18
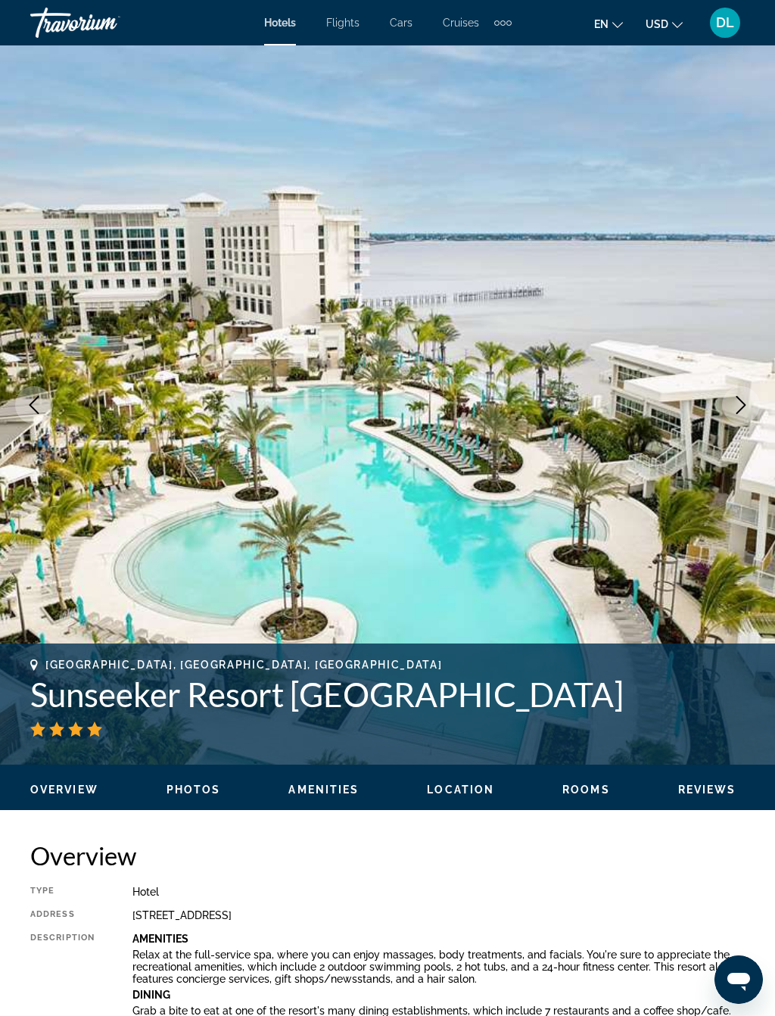
click at [740, 413] on icon "Next image" at bounding box center [741, 405] width 18 height 18
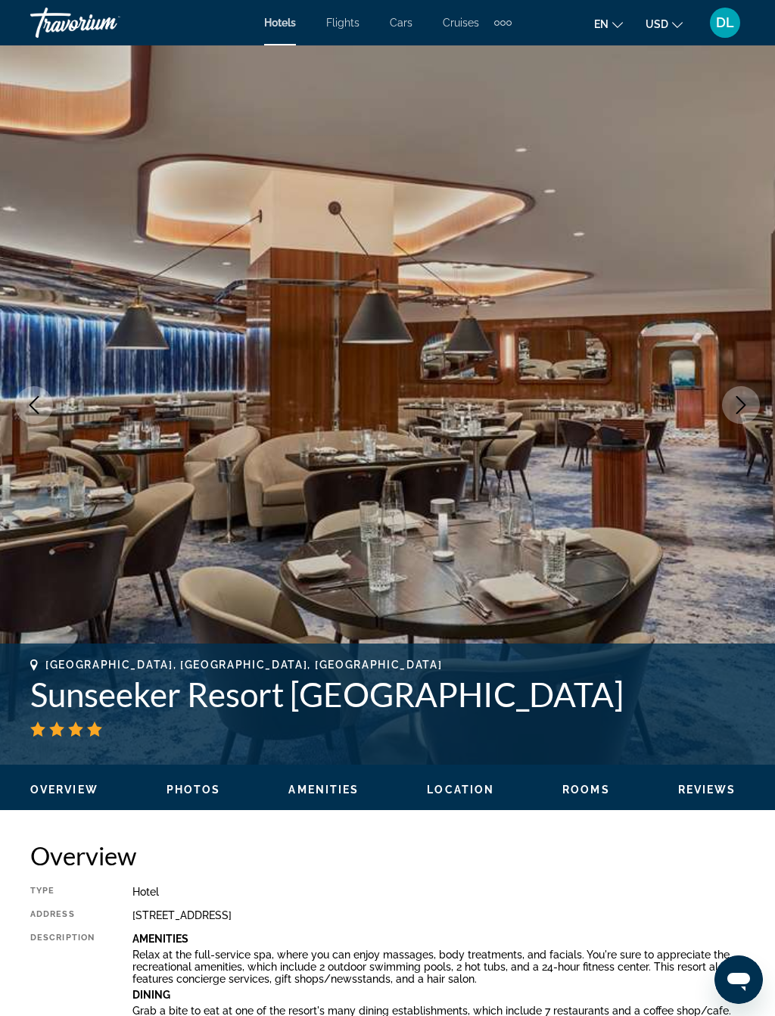
click at [746, 417] on button "Next image" at bounding box center [741, 405] width 38 height 38
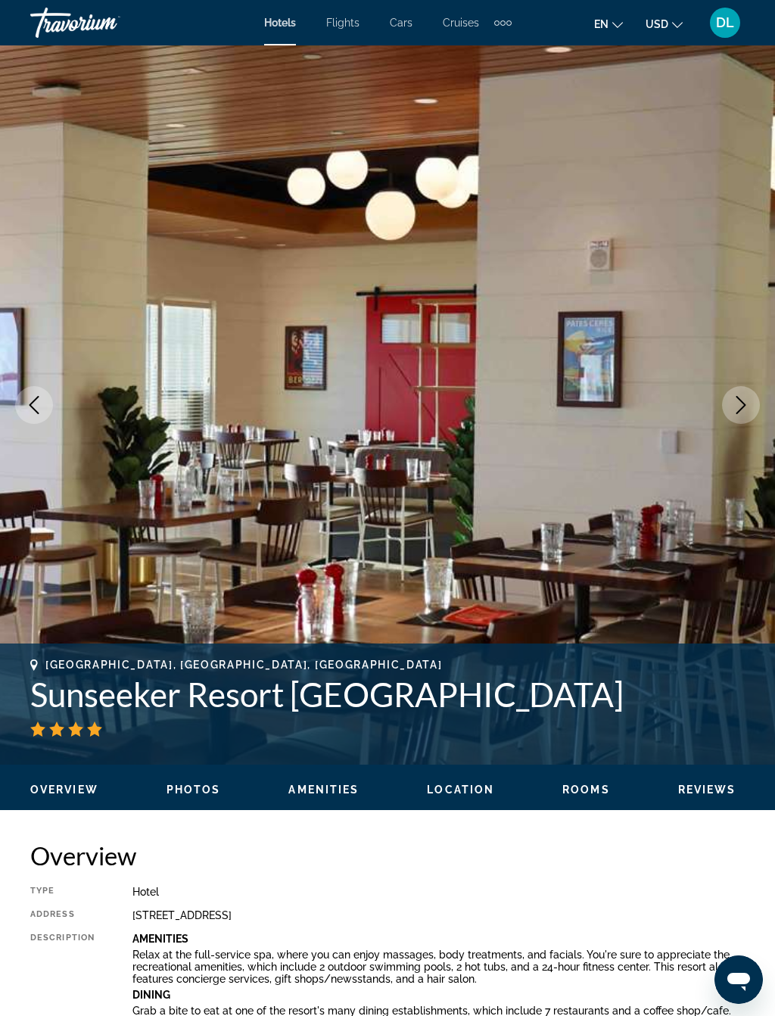
click at [734, 404] on icon "Next image" at bounding box center [741, 405] width 18 height 18
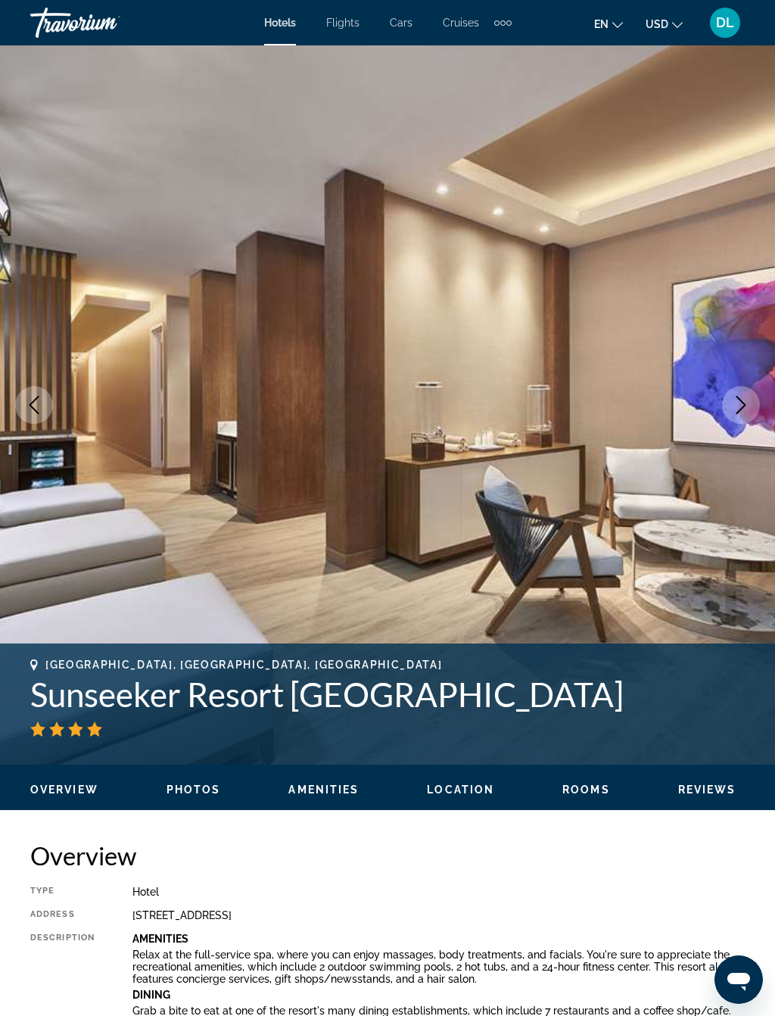
click at [744, 424] on img "Main content" at bounding box center [387, 404] width 775 height 719
click at [750, 407] on icon "Next image" at bounding box center [741, 405] width 18 height 18
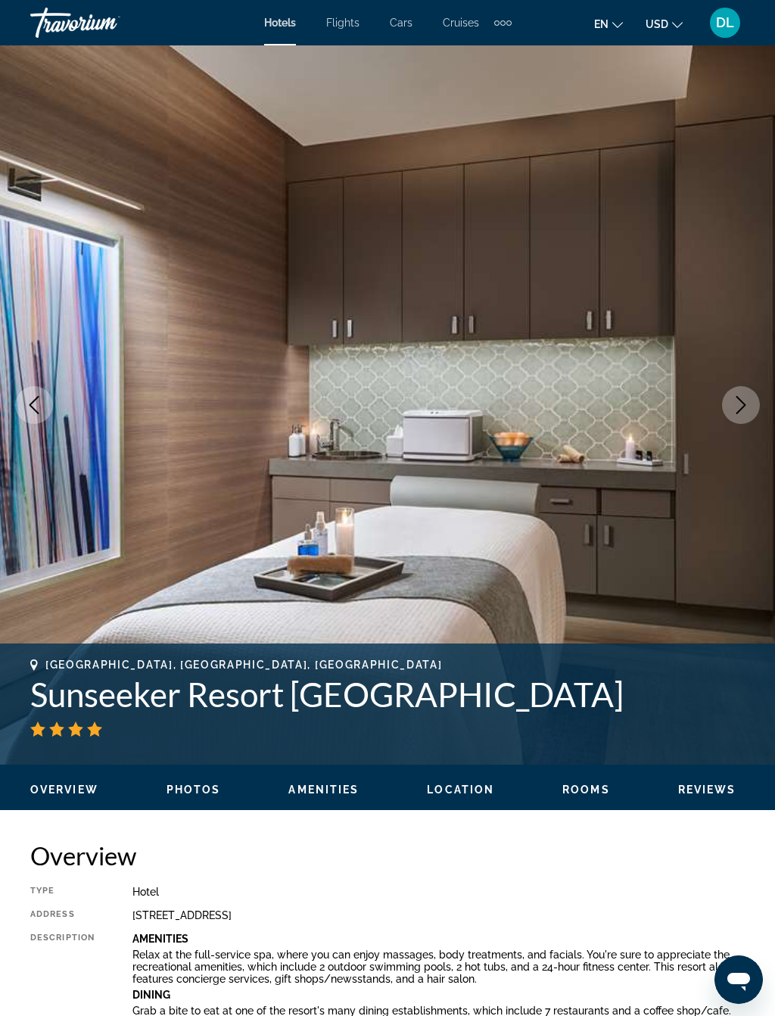
click at [734, 392] on button "Next image" at bounding box center [741, 405] width 38 height 38
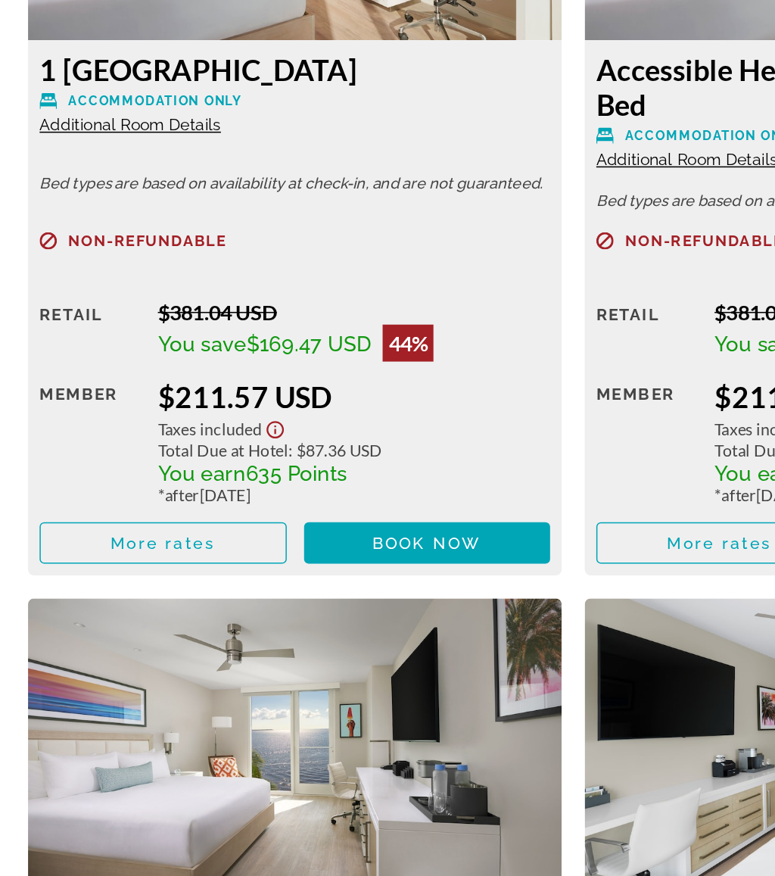
scroll to position [2568, 0]
